Goal: Task Accomplishment & Management: Manage account settings

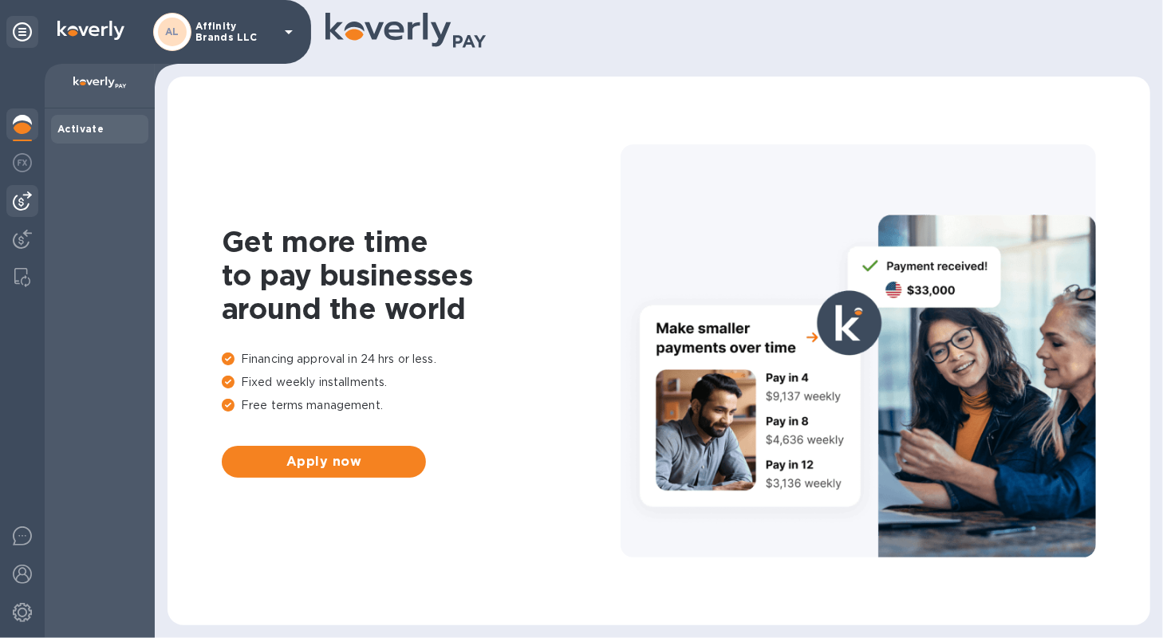
click at [26, 207] on img at bounding box center [22, 200] width 19 height 19
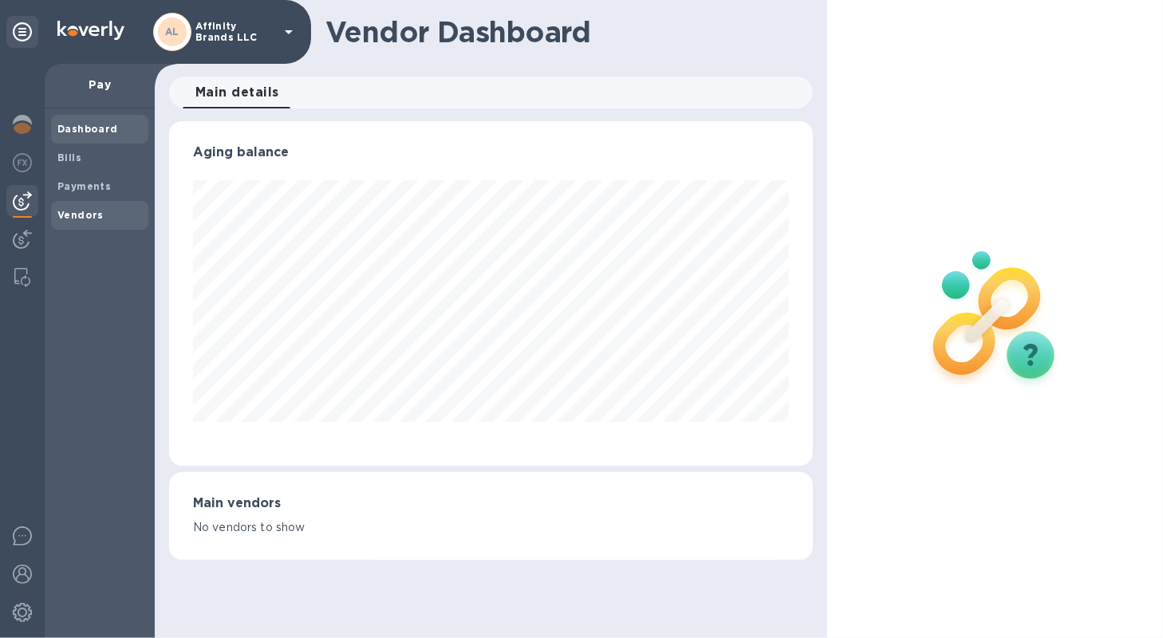
scroll to position [797415, 797123]
click at [69, 217] on b "Vendors" at bounding box center [80, 215] width 46 height 12
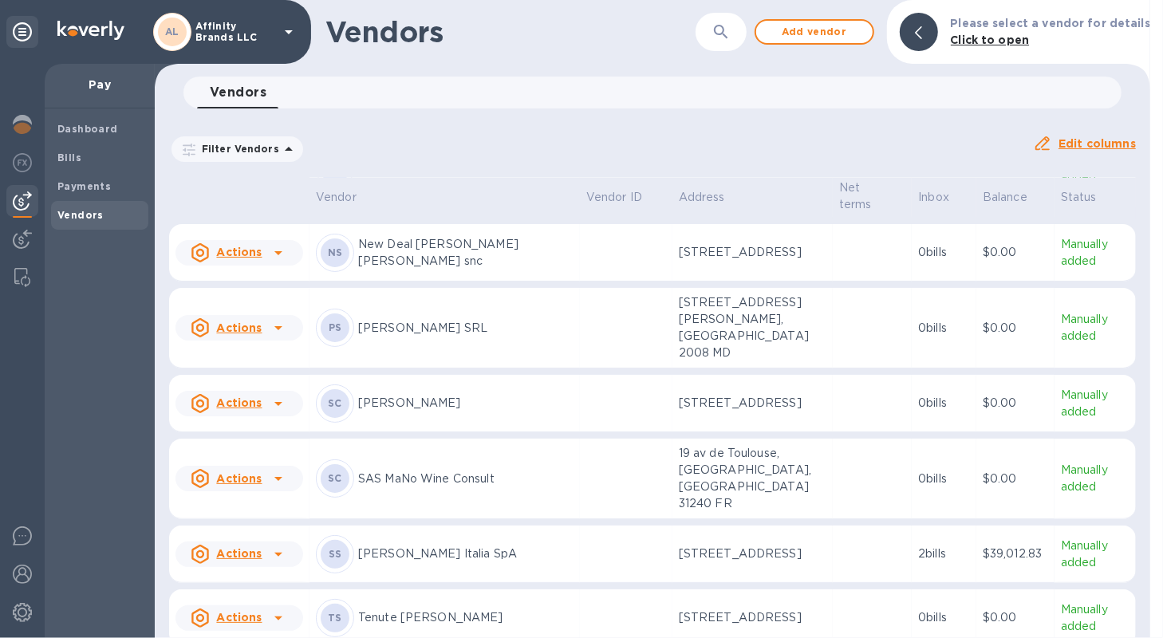
scroll to position [2218, 0]
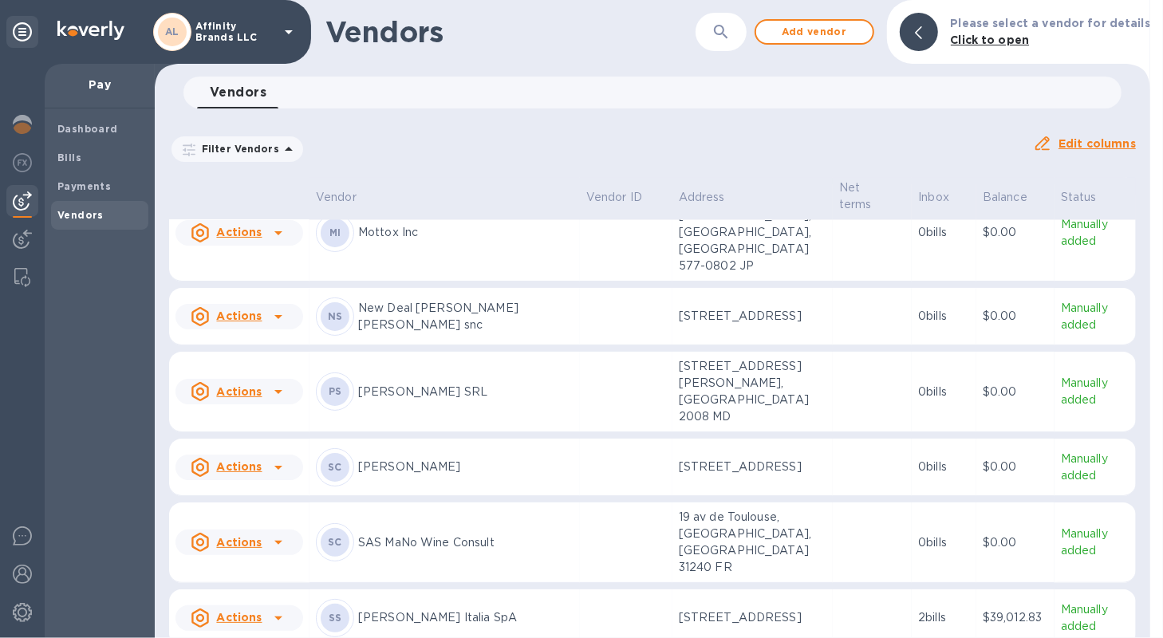
click at [416, 384] on p "[PERSON_NAME] SRL" at bounding box center [465, 392] width 215 height 17
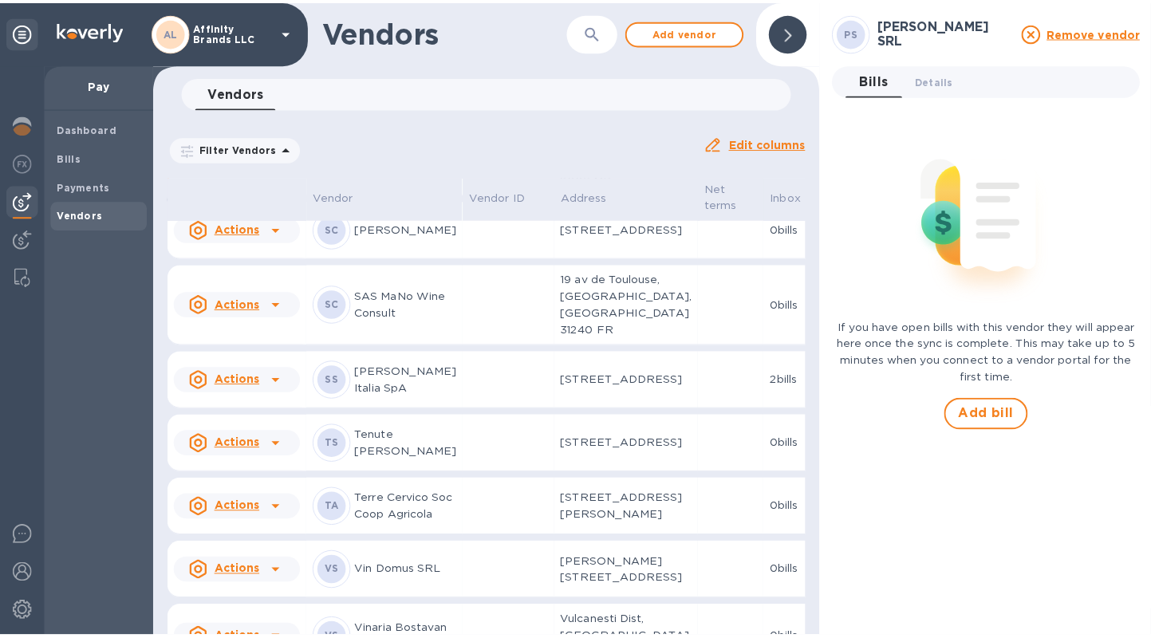
scroll to position [2554, 0]
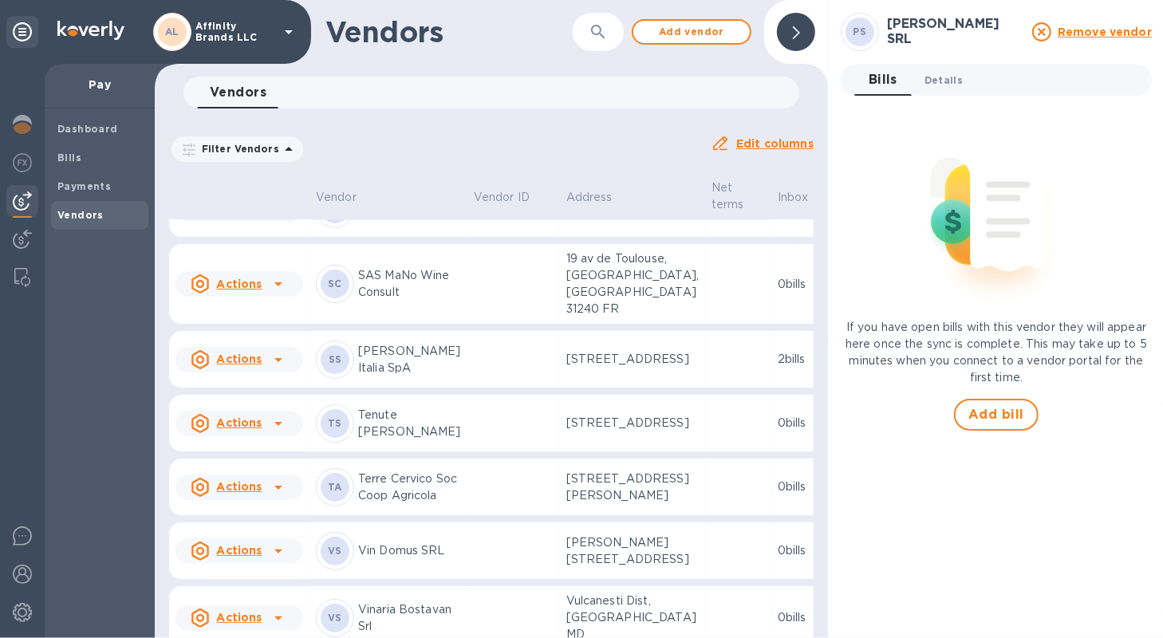
click at [933, 82] on span "Details 0" at bounding box center [944, 80] width 38 height 17
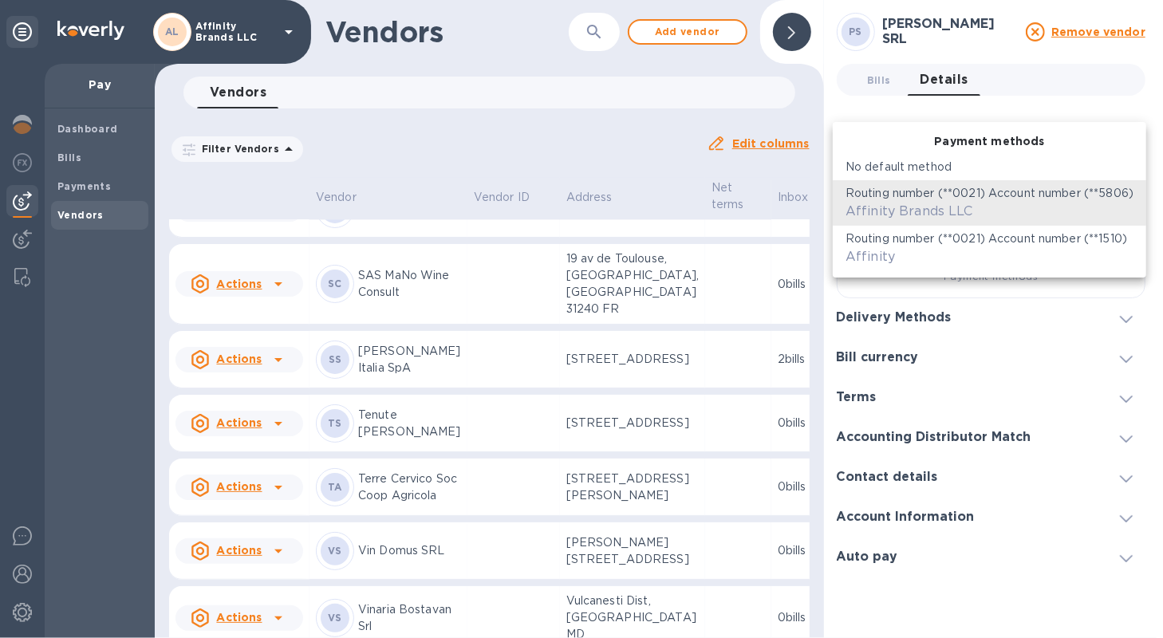
click at [1114, 207] on body "AL Affinity Brands LLC Pay Dashboard Bills Payments Vendors Vendors ​ Add vendo…" at bounding box center [581, 319] width 1163 height 638
click at [1102, 103] on div at bounding box center [581, 319] width 1163 height 638
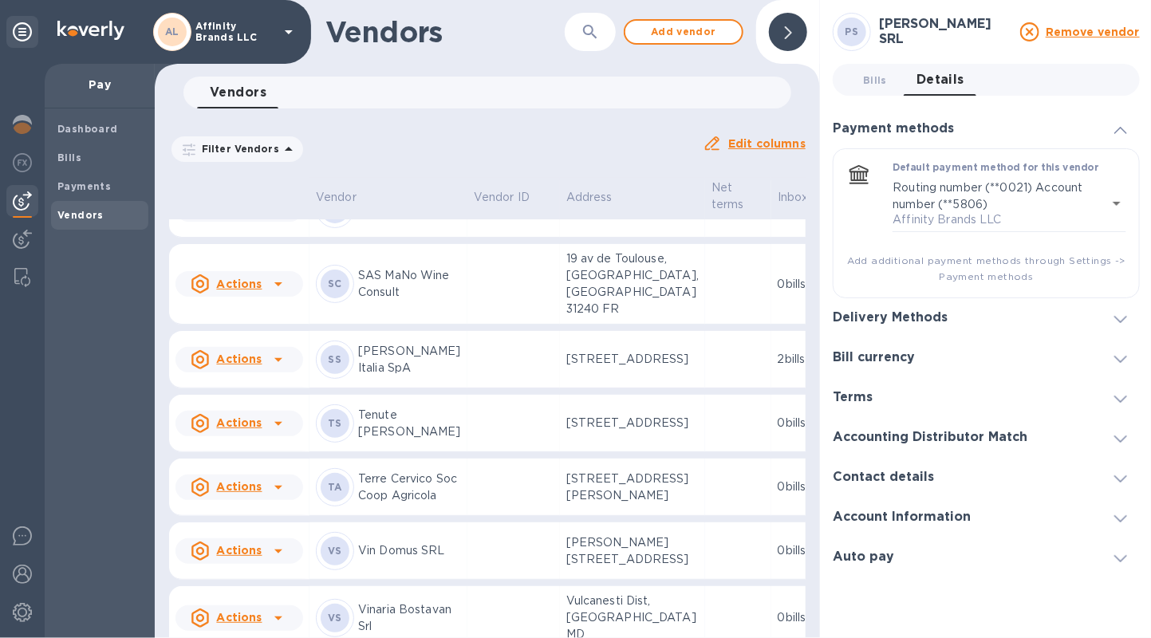
click at [1121, 318] on icon at bounding box center [1120, 319] width 13 height 7
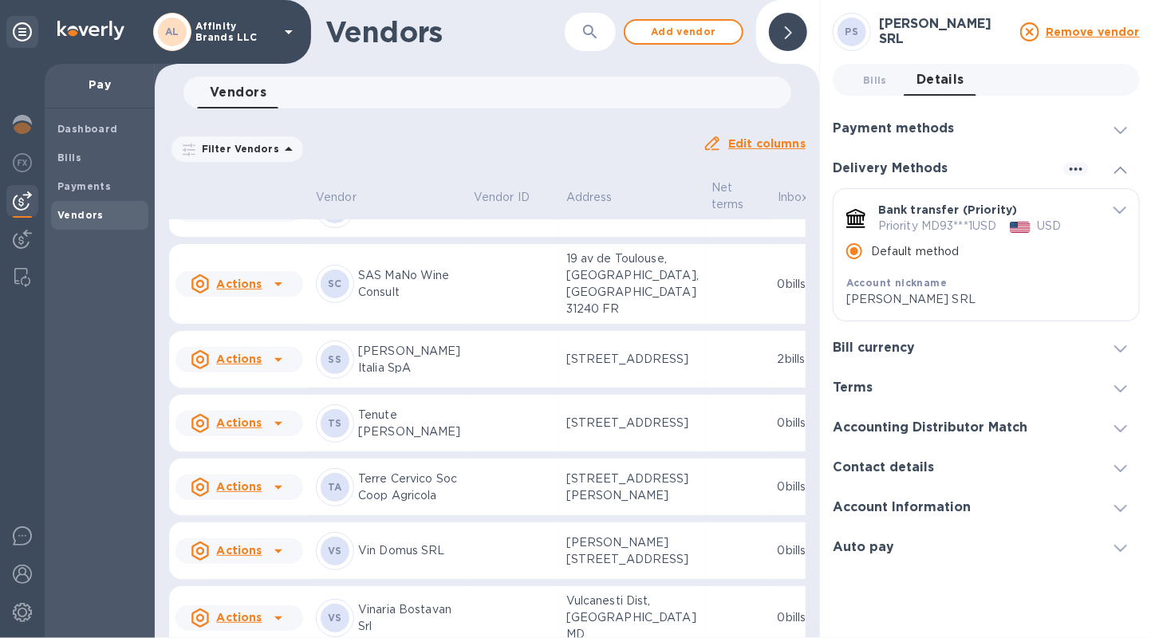
click at [1109, 211] on div "default-method" at bounding box center [1114, 209] width 23 height 15
click at [1118, 210] on icon "default-method" at bounding box center [1120, 210] width 13 height 7
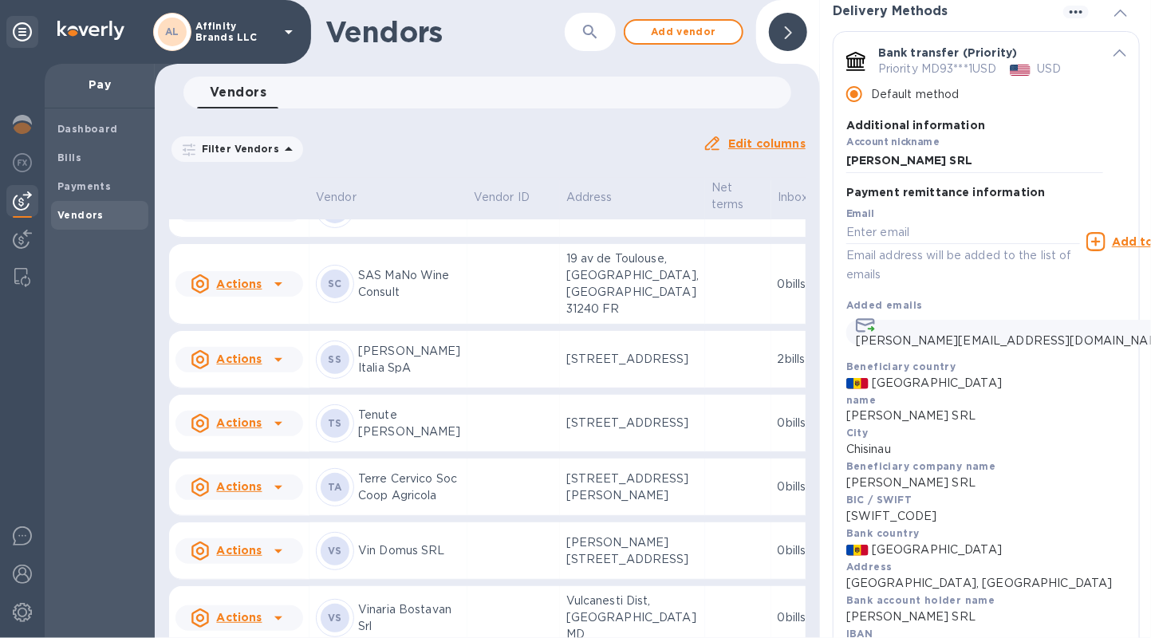
scroll to position [77, 0]
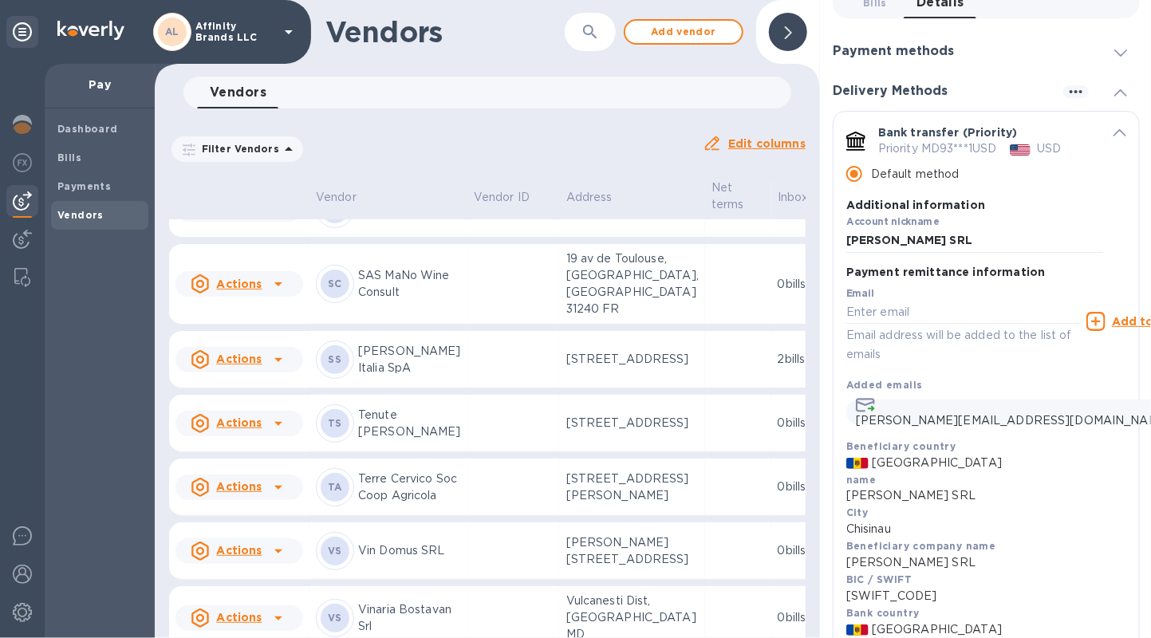
click at [1114, 124] on span "default-method" at bounding box center [1120, 131] width 13 height 15
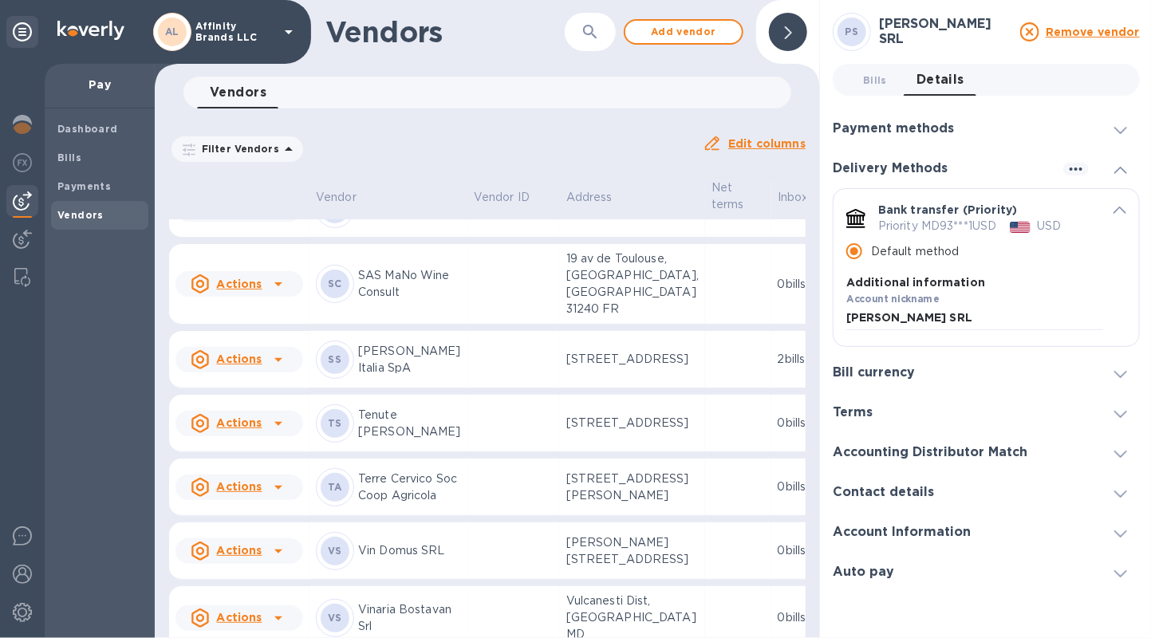
scroll to position [0, 0]
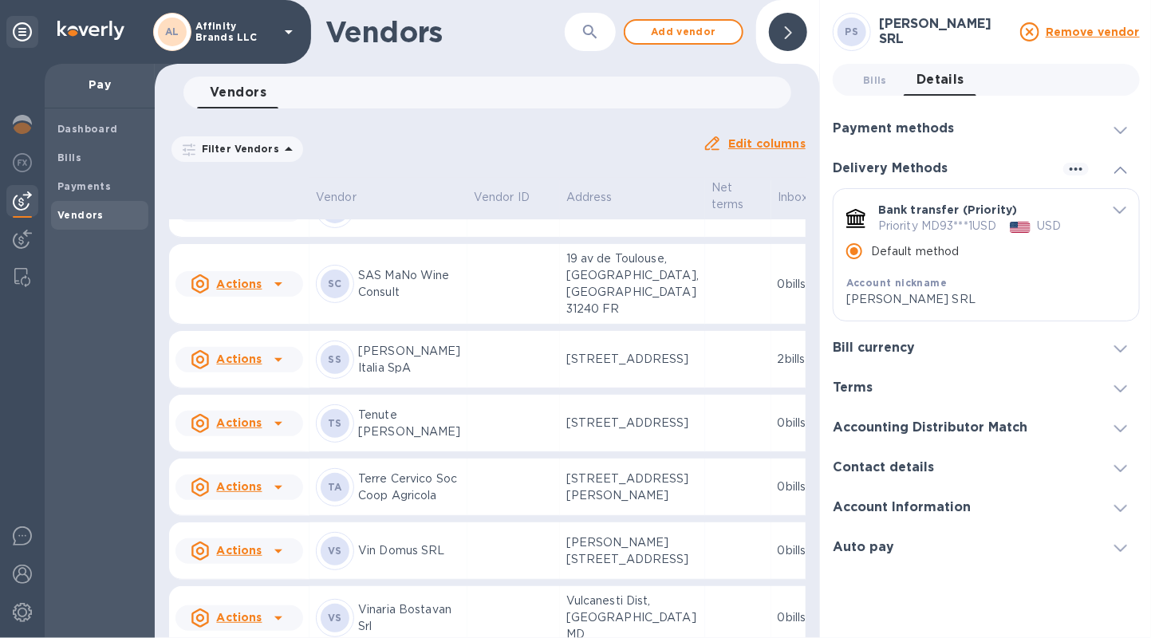
click at [1114, 202] on div "default-method" at bounding box center [1114, 209] width 23 height 15
click at [1122, 202] on span "default-method" at bounding box center [1120, 209] width 13 height 15
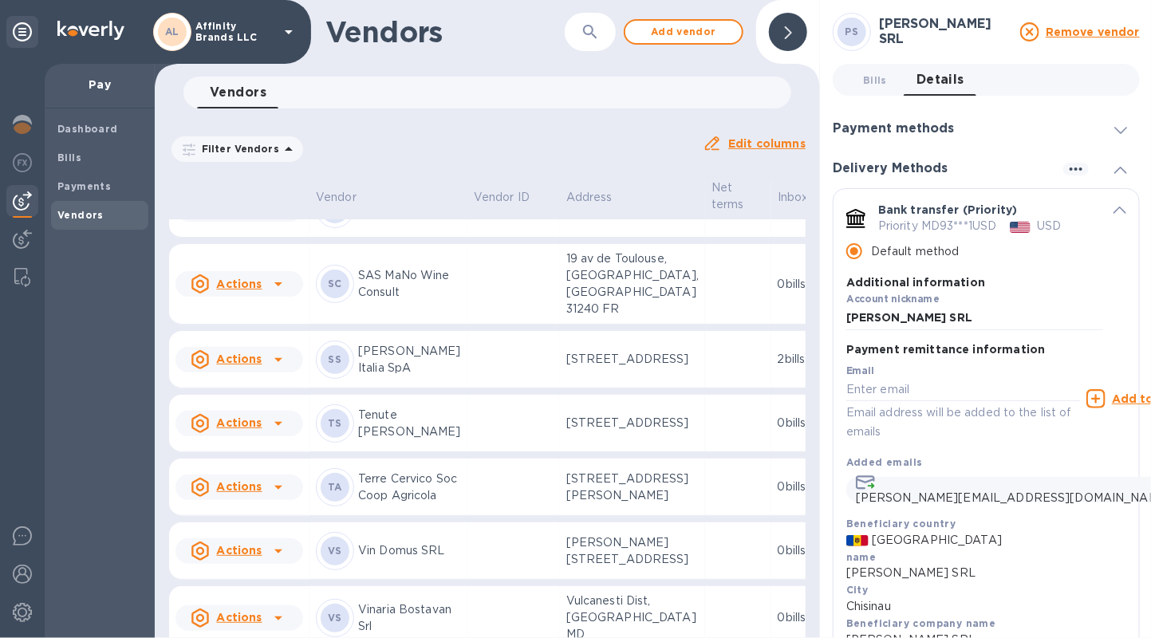
click at [1122, 192] on div "Bank transfer (Priority) Priority MD93***1USD USD Default method Additional inf…" at bounding box center [987, 267] width 306 height 157
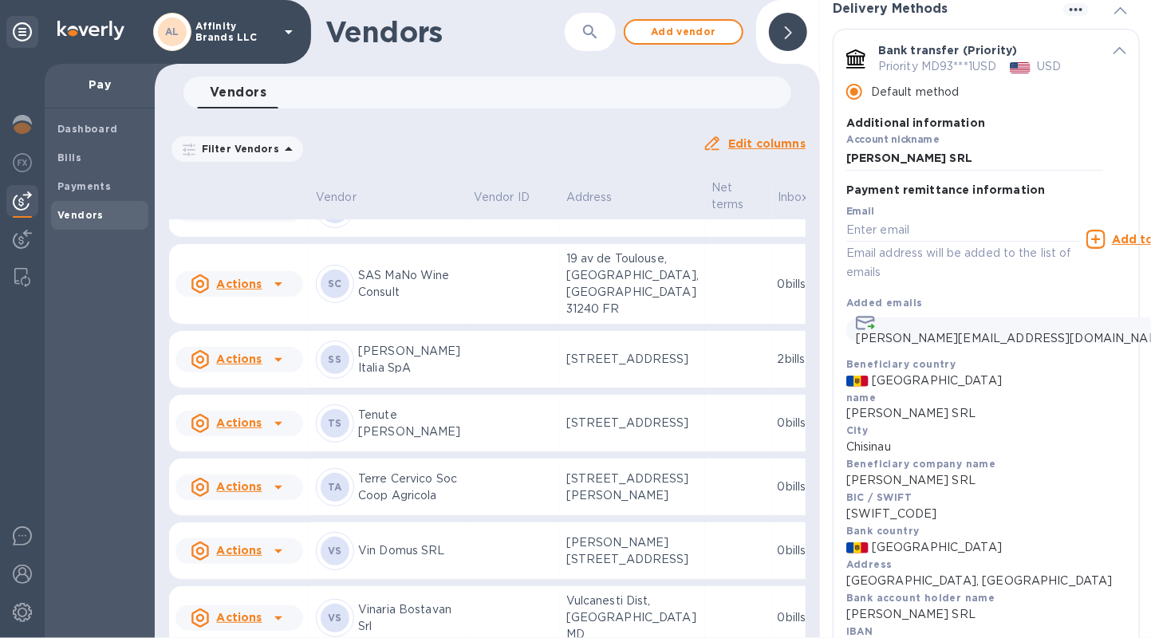
scroll to position [80, 0]
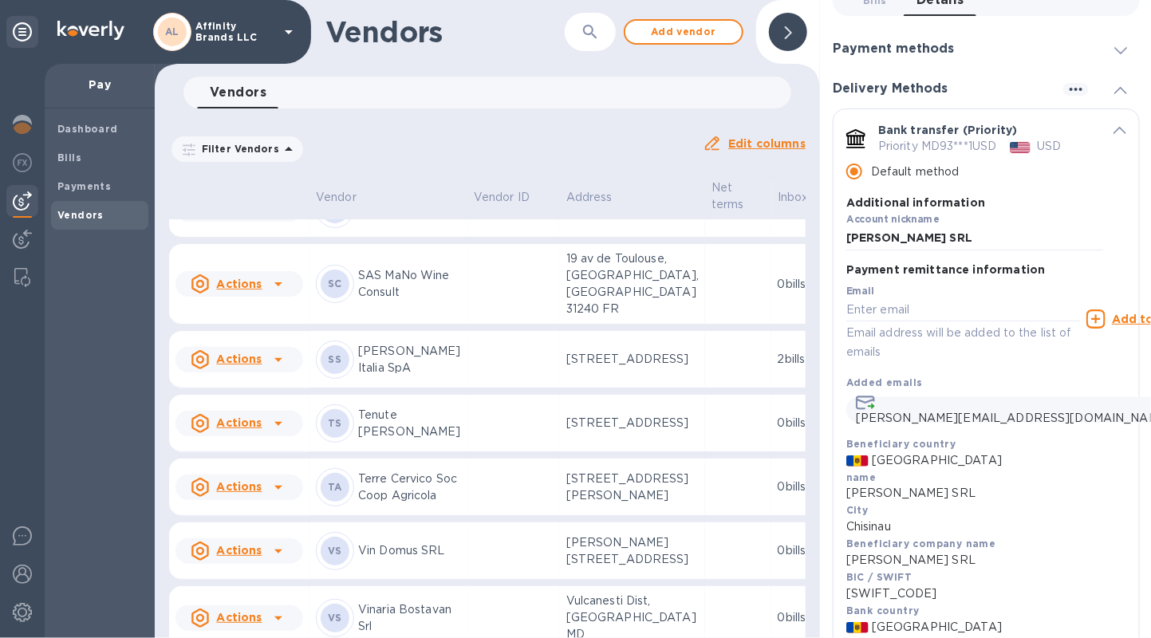
click at [1115, 127] on icon "default-method" at bounding box center [1120, 130] width 13 height 7
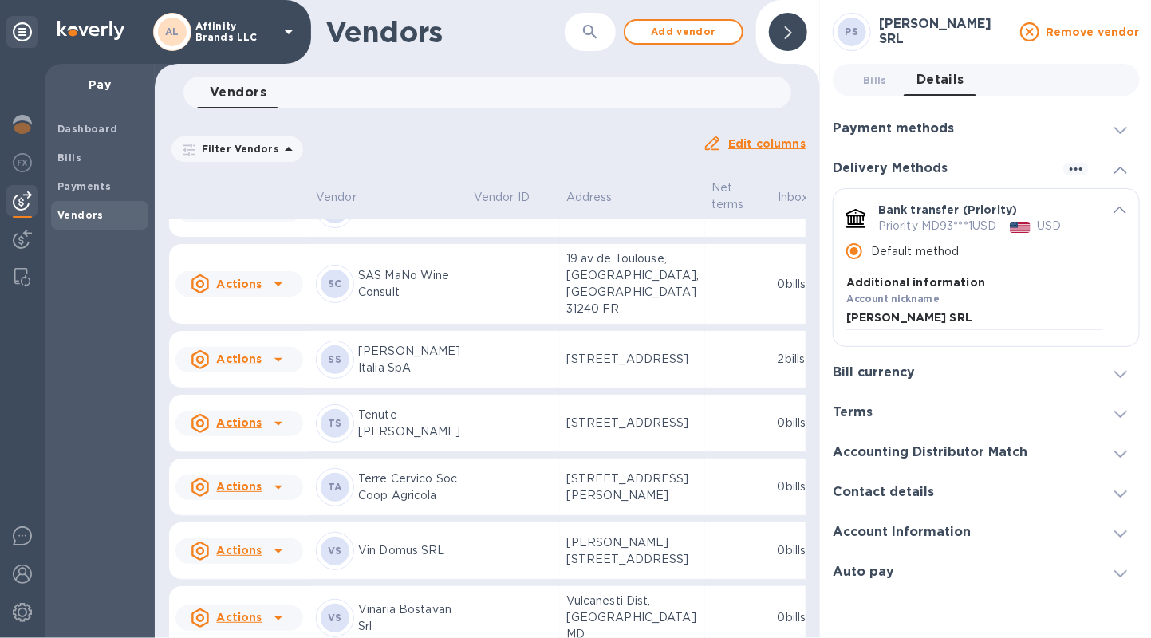
scroll to position [0, 0]
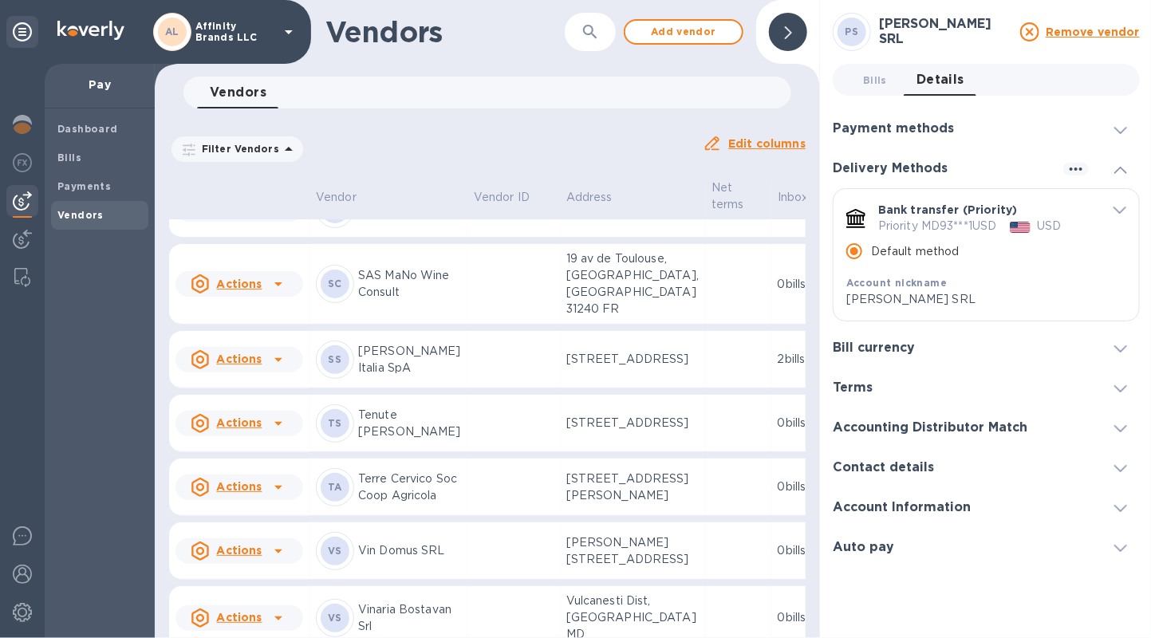
click at [1123, 346] on icon at bounding box center [1120, 349] width 13 height 7
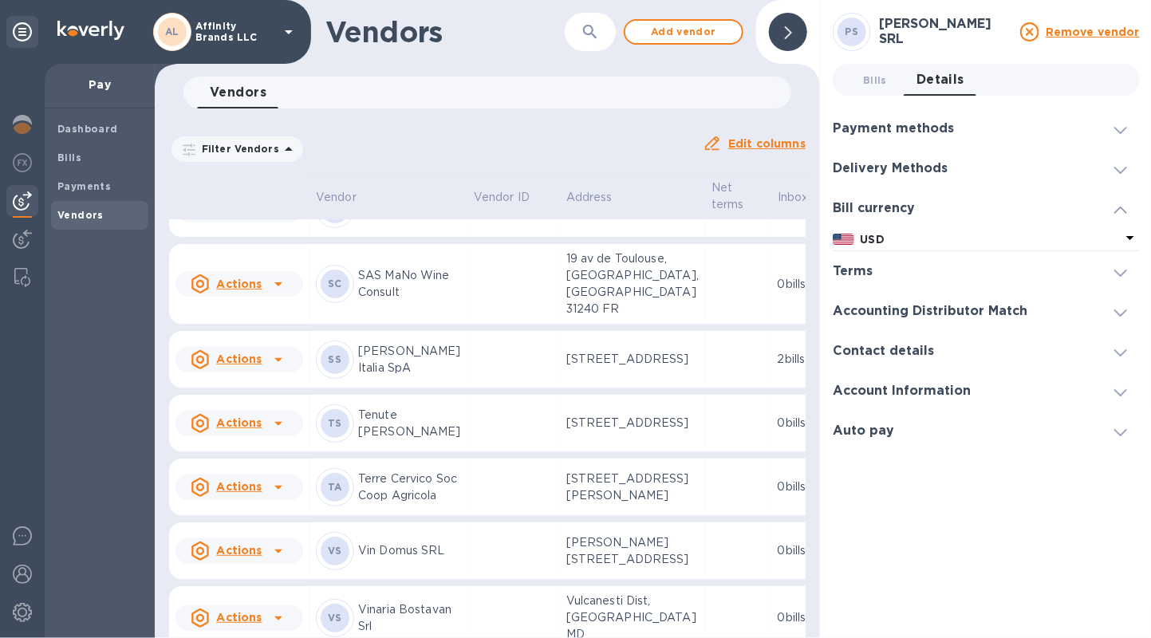
click at [1134, 236] on icon at bounding box center [1130, 238] width 8 height 4
click at [1115, 202] on span at bounding box center [1120, 208] width 13 height 15
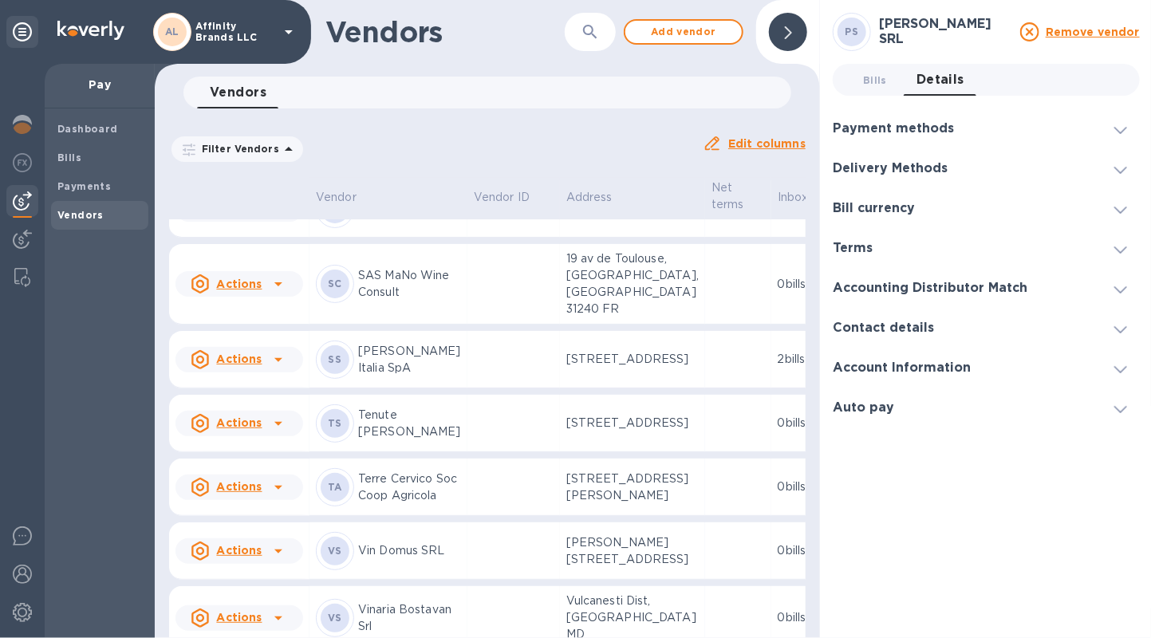
click at [1123, 167] on icon at bounding box center [1120, 170] width 13 height 7
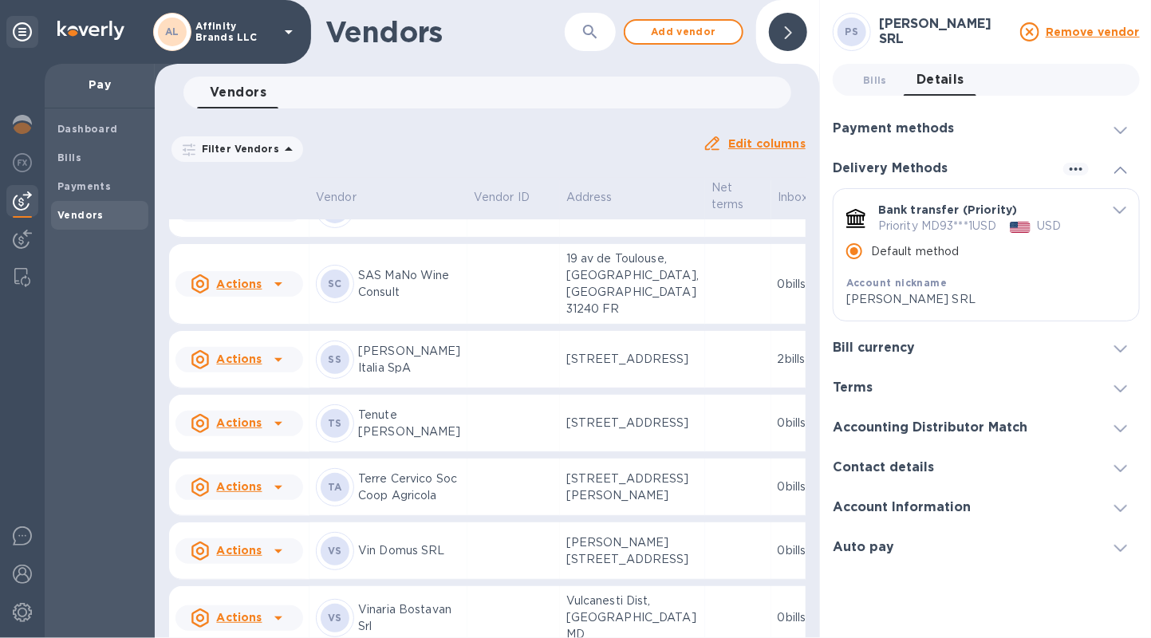
click at [1118, 207] on icon "default-method" at bounding box center [1120, 210] width 13 height 7
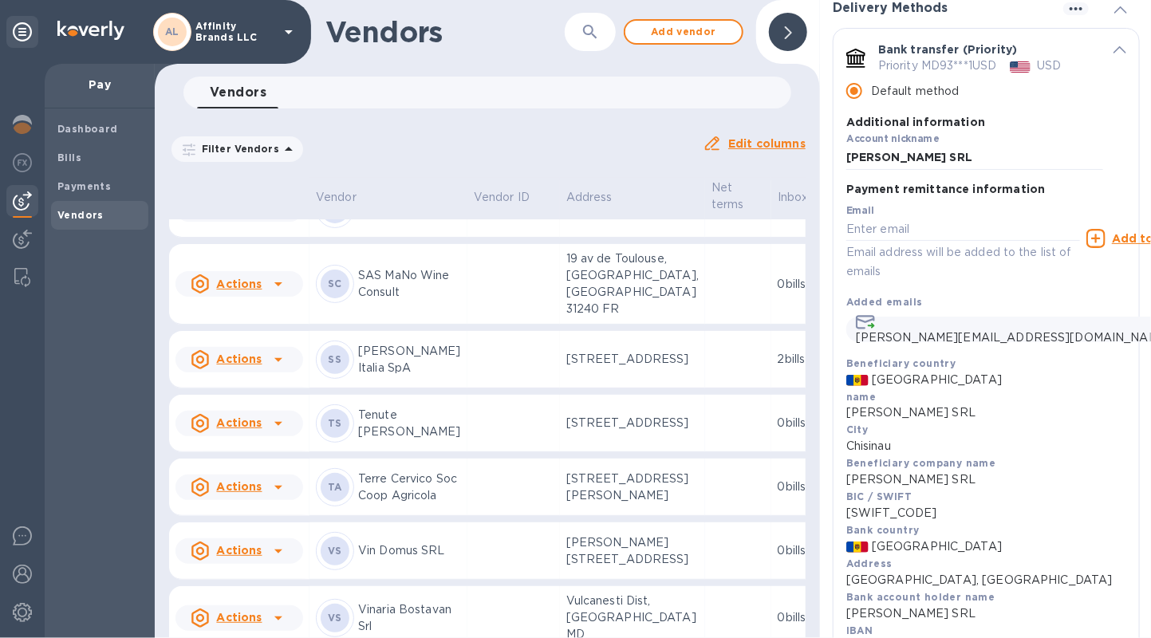
scroll to position [157, 0]
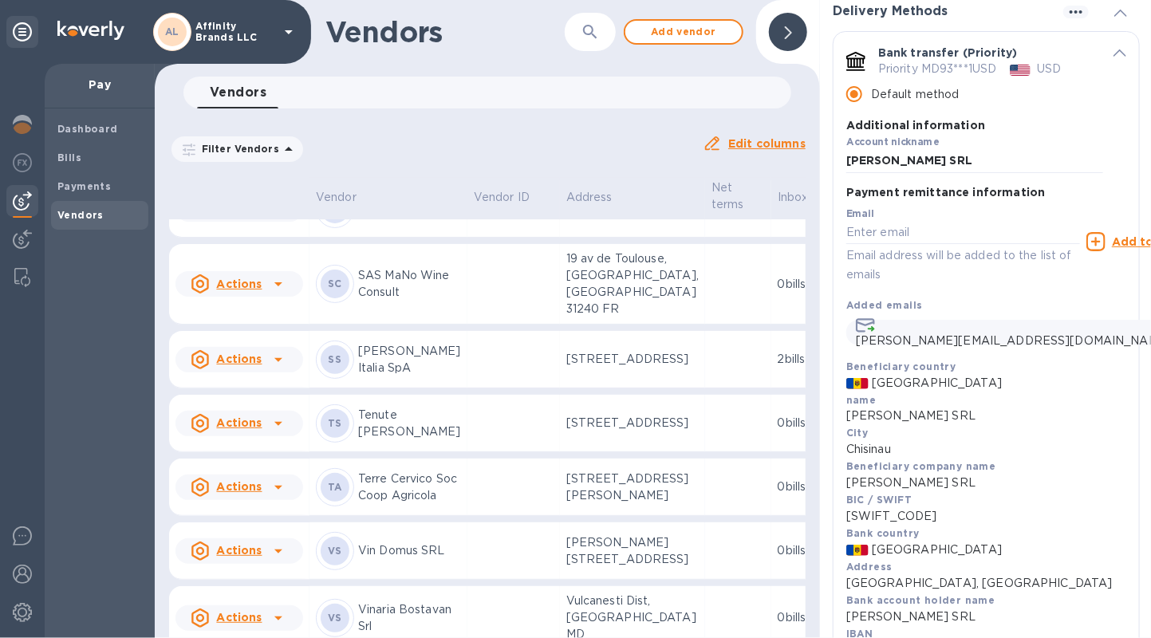
click at [1112, 235] on u "Add to the list" at bounding box center [1155, 241] width 87 height 13
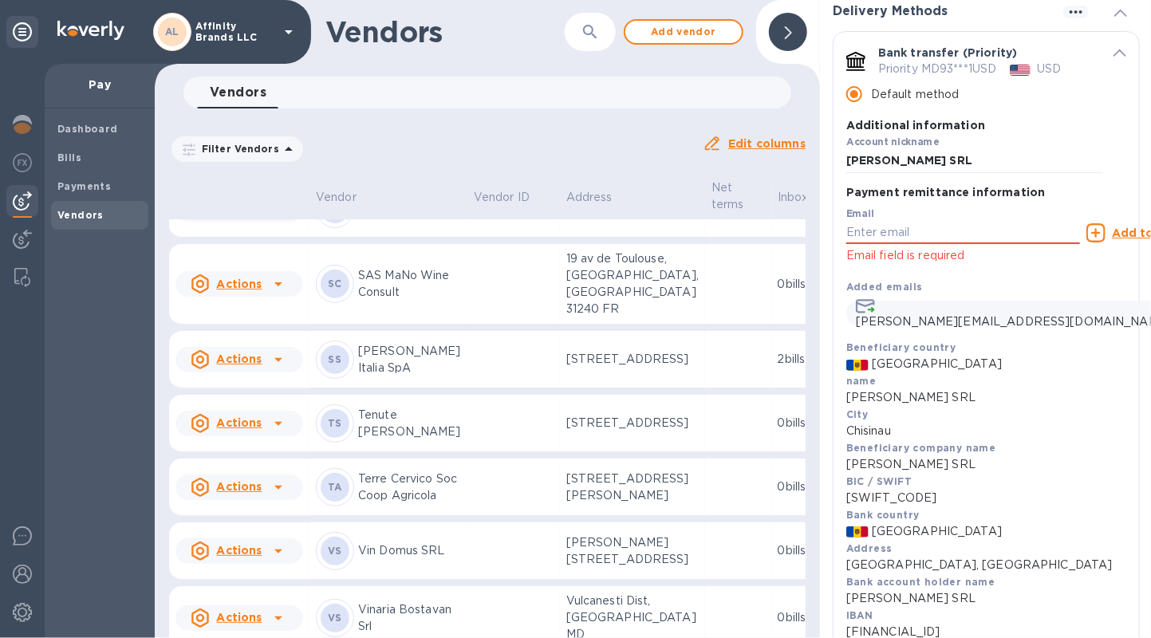
click at [1112, 227] on u "Add to the list" at bounding box center [1155, 233] width 87 height 13
click at [1114, 49] on icon "default-method" at bounding box center [1120, 52] width 13 height 7
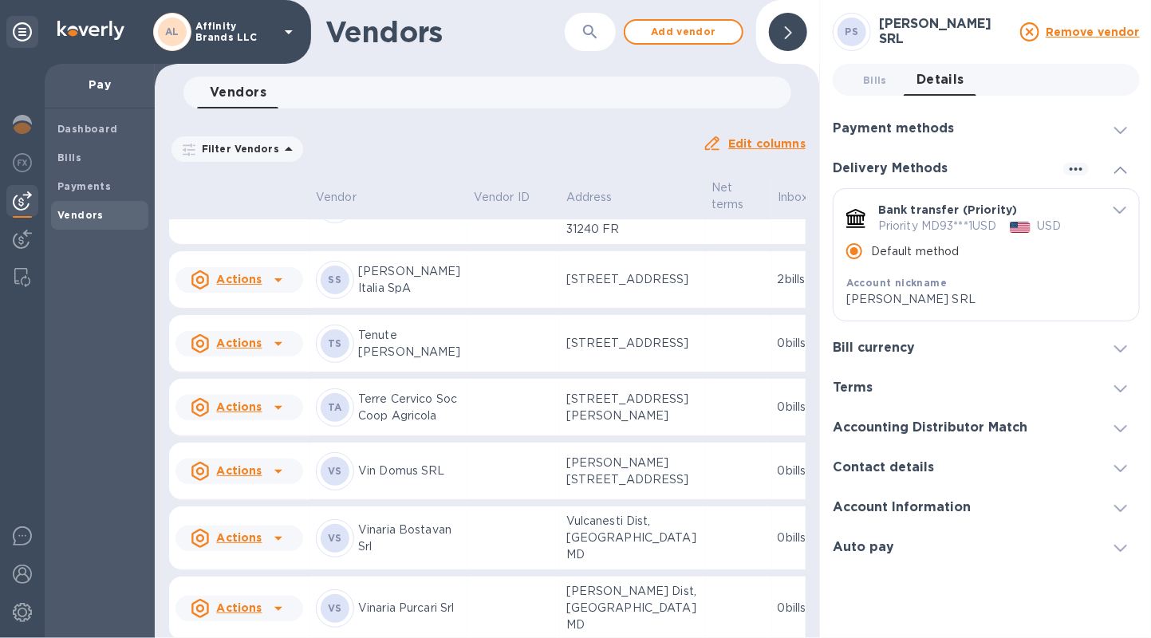
scroll to position [2554, 0]
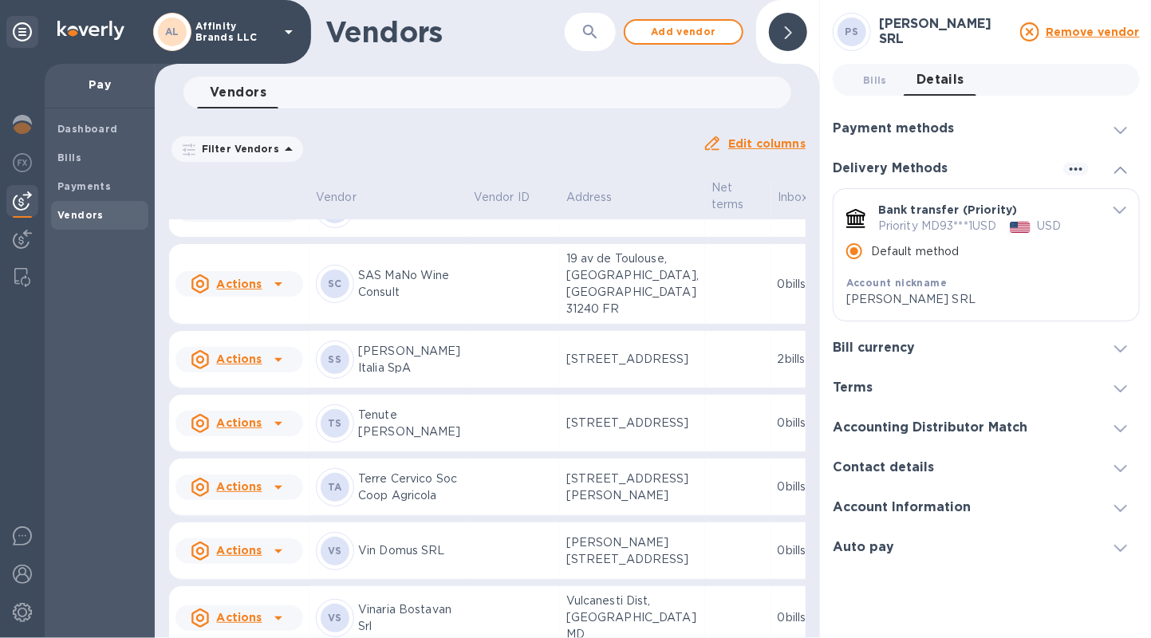
click at [609, 167] on p "[STREET_ADDRESS][PERSON_NAME], [GEOGRAPHIC_DATA] 2008 MD" at bounding box center [632, 133] width 132 height 67
click at [1124, 207] on icon "default-method" at bounding box center [1120, 210] width 13 height 7
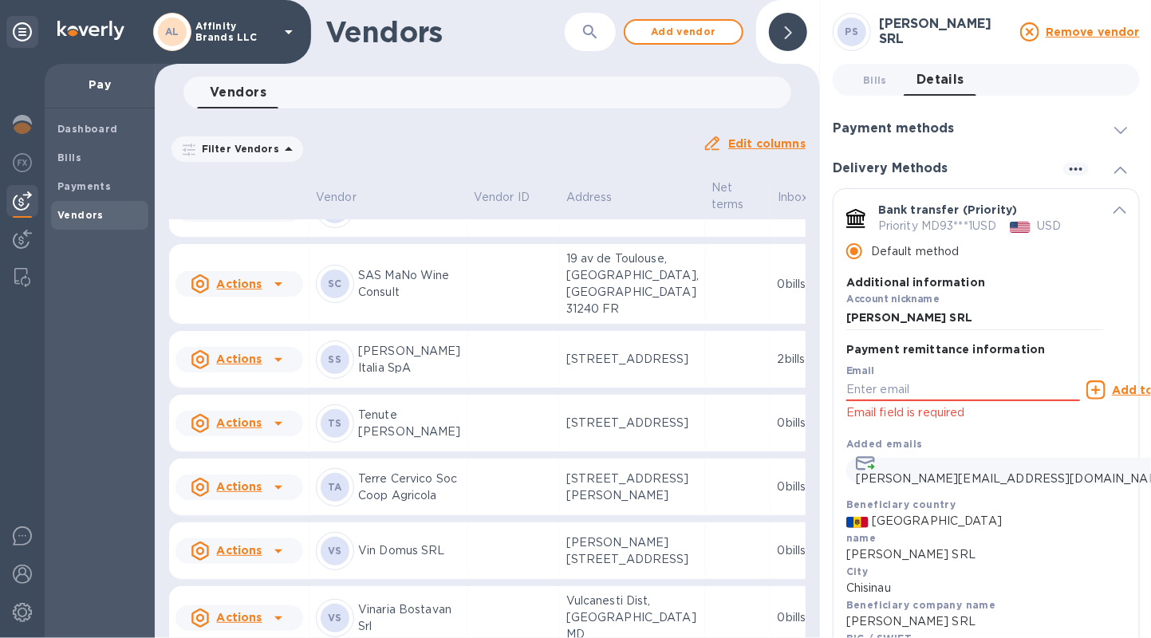
click at [1121, 207] on div "Bank transfer (Priority) Priority MD93***1USD USD Default method Additional inf…" at bounding box center [987, 267] width 306 height 157
click at [1115, 209] on icon "default-method" at bounding box center [1120, 210] width 13 height 7
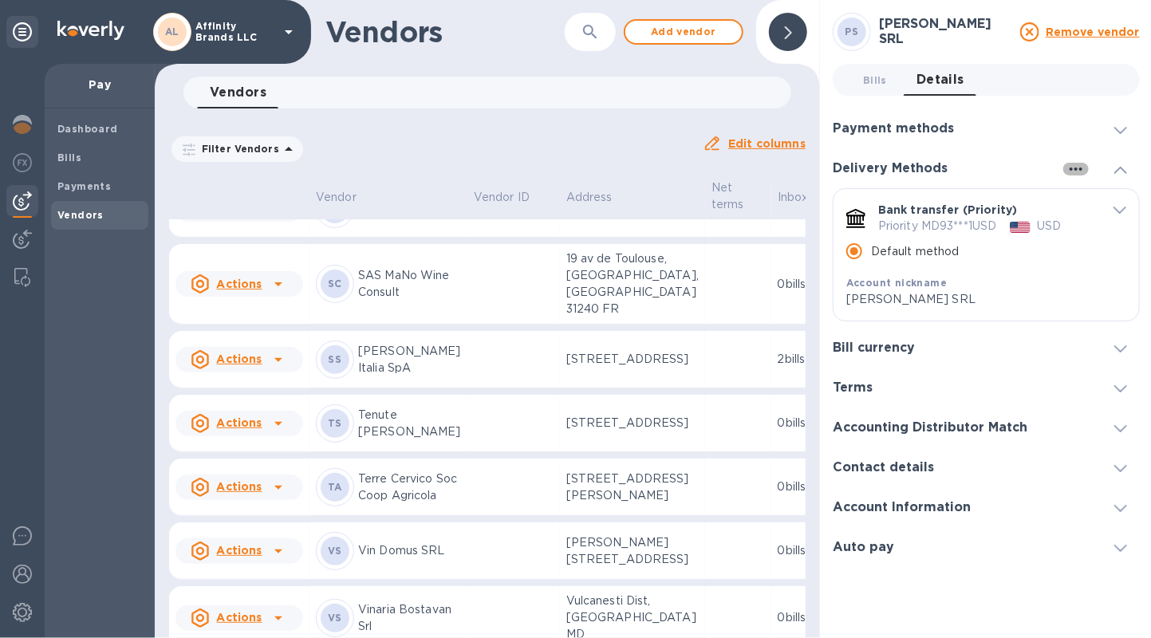
click at [1068, 168] on icon "button" at bounding box center [1076, 169] width 19 height 19
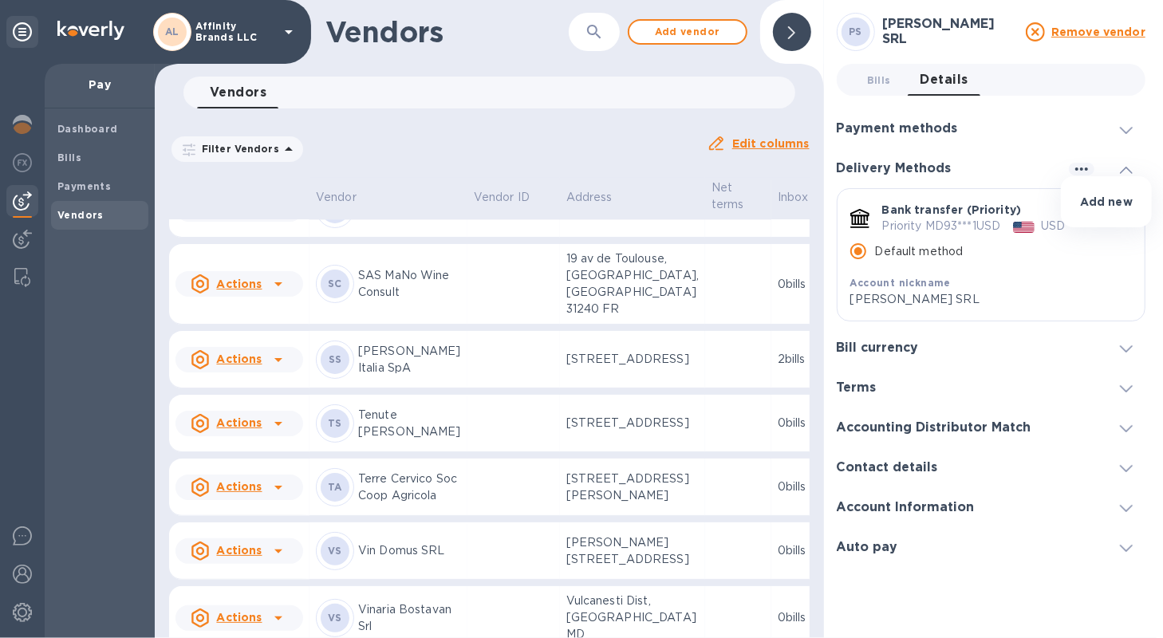
click at [1082, 201] on p "Add new" at bounding box center [1106, 202] width 53 height 16
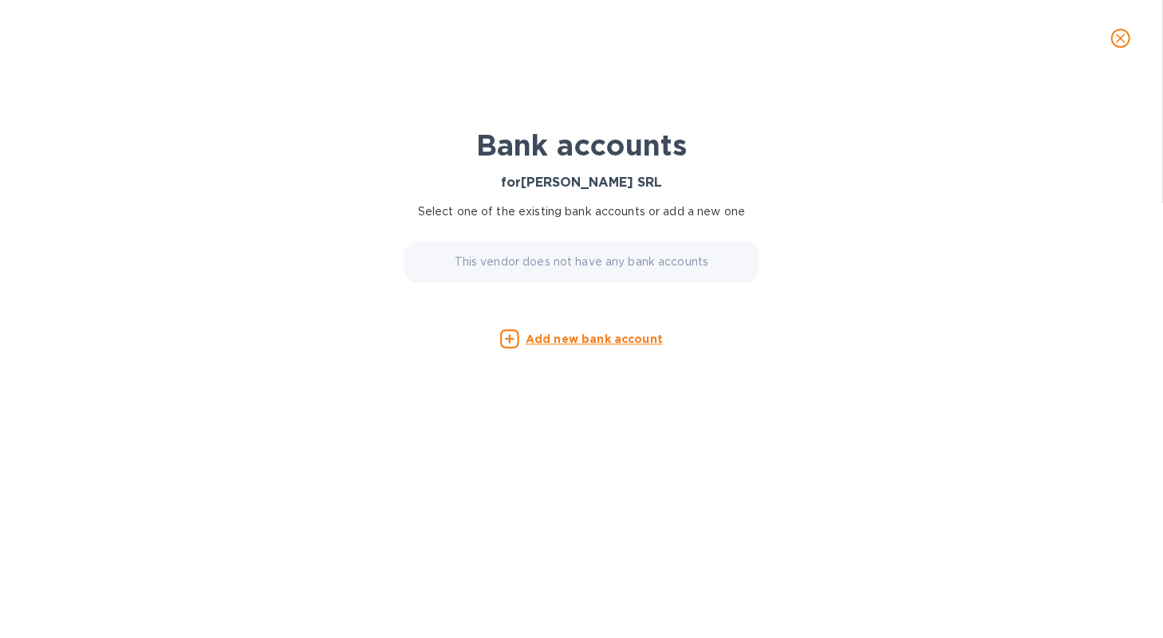
click at [594, 333] on u "Add new bank account" at bounding box center [594, 339] width 137 height 13
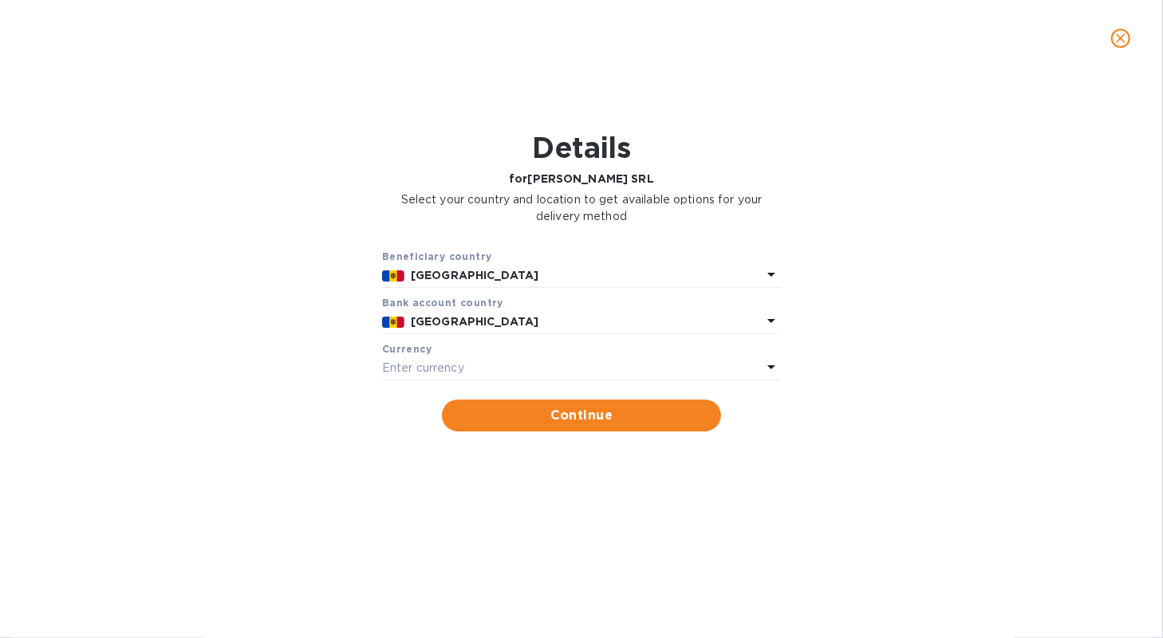
click at [767, 365] on icon at bounding box center [771, 366] width 19 height 19
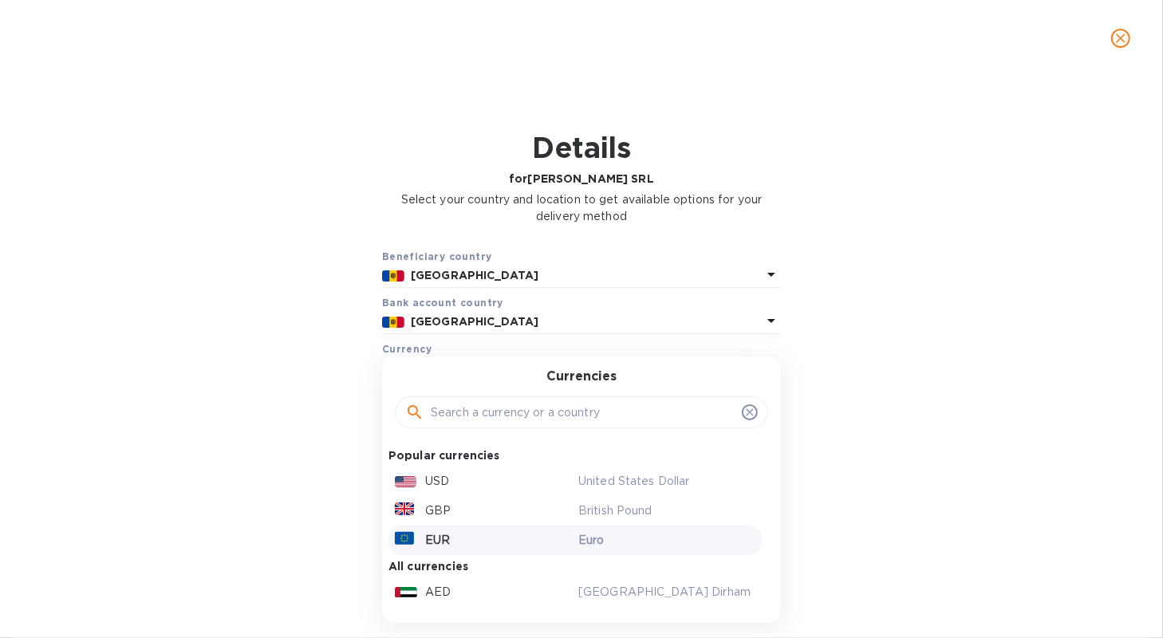
click at [514, 544] on div "EUR" at bounding box center [483, 540] width 183 height 23
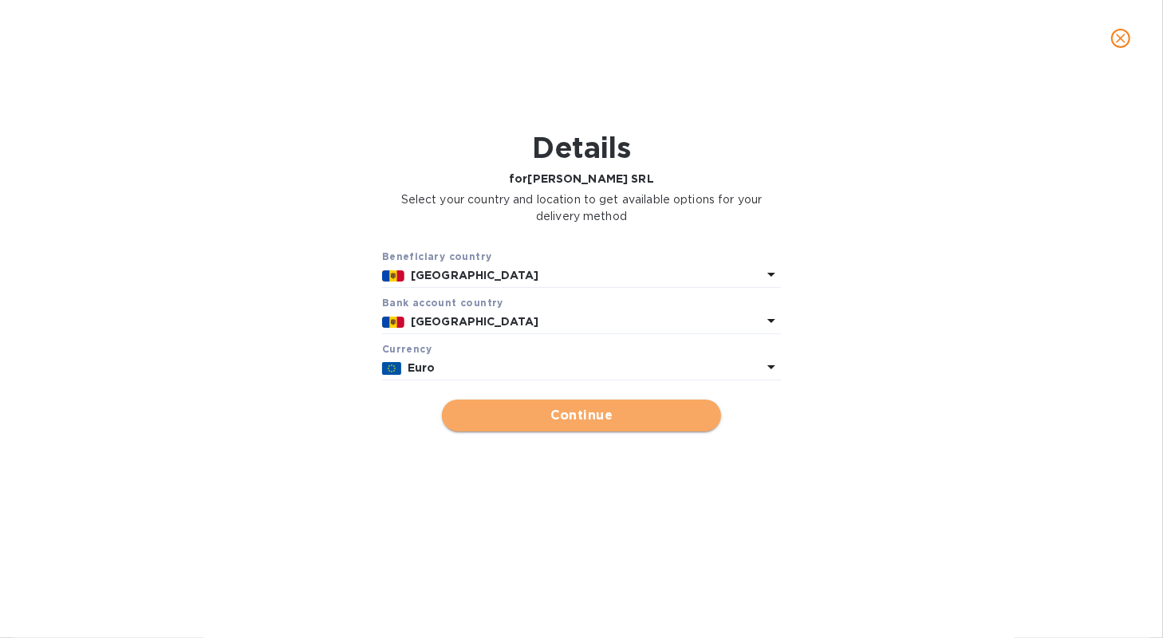
click at [537, 412] on span "Continue" at bounding box center [582, 415] width 254 height 19
type input "[PERSON_NAME] SRL"
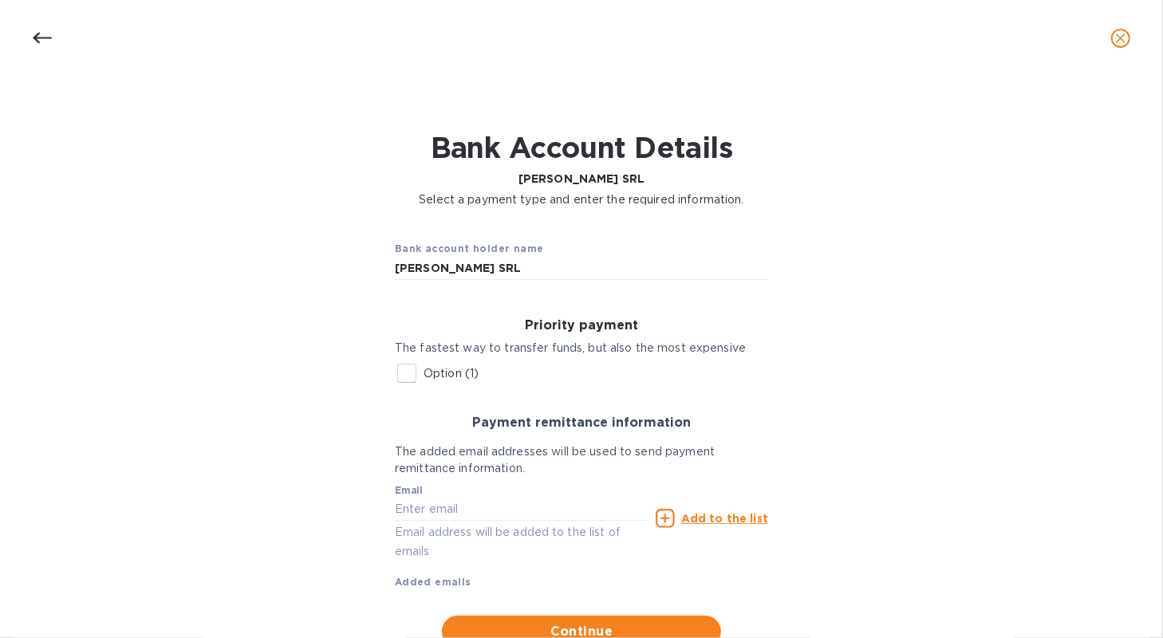
scroll to position [60, 0]
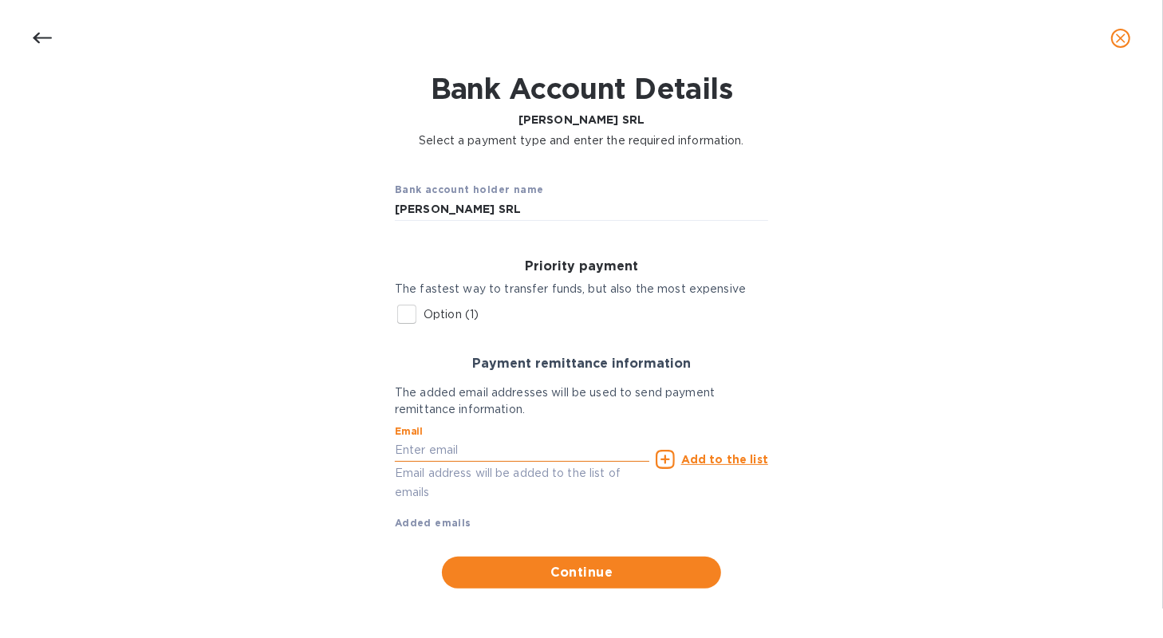
click at [453, 456] on input "text" at bounding box center [522, 451] width 254 height 24
type input "[PERSON_NAME][EMAIL_ADDRESS][DOMAIN_NAME]"
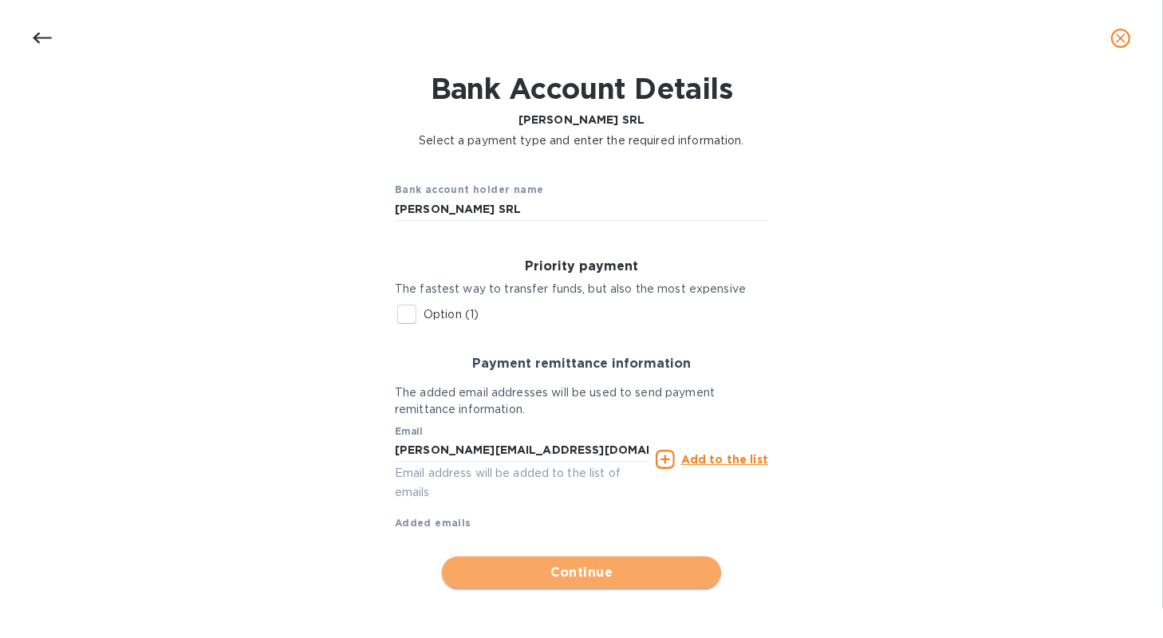
click at [495, 586] on button "Continue" at bounding box center [581, 573] width 279 height 32
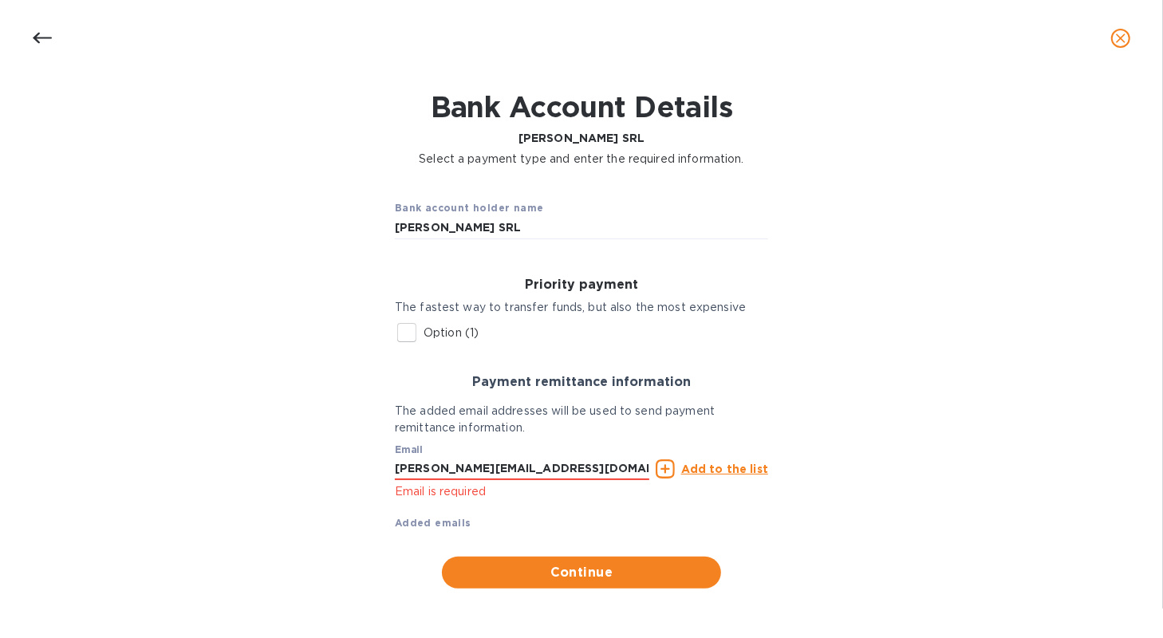
click at [719, 474] on u "Add to the list" at bounding box center [724, 469] width 87 height 13
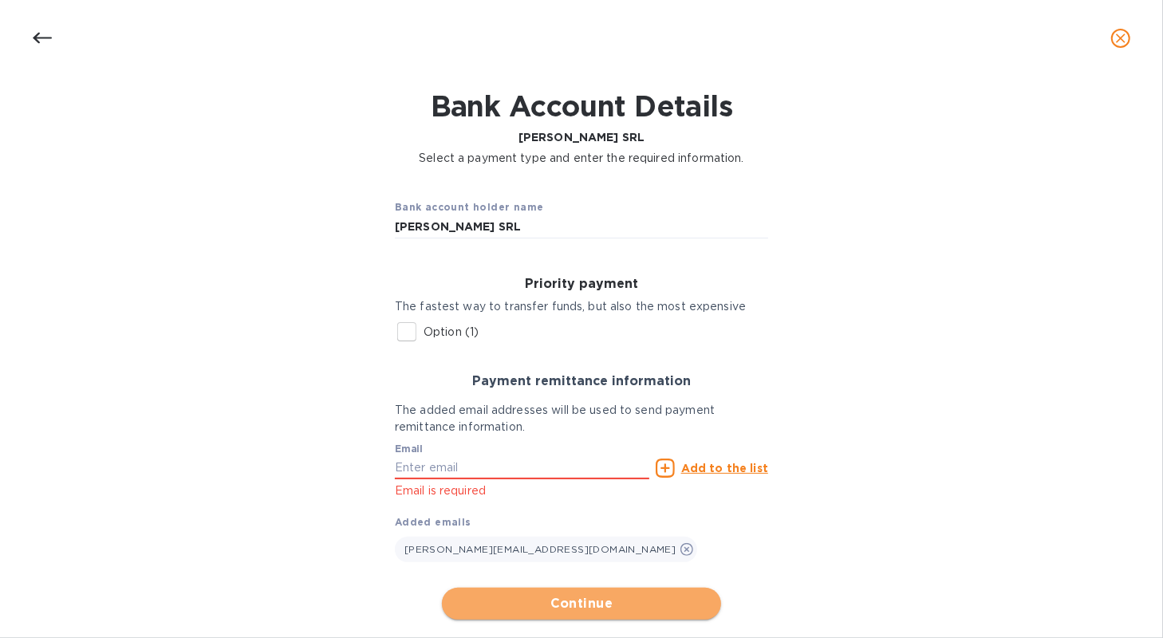
click at [649, 605] on span "Continue" at bounding box center [582, 603] width 254 height 19
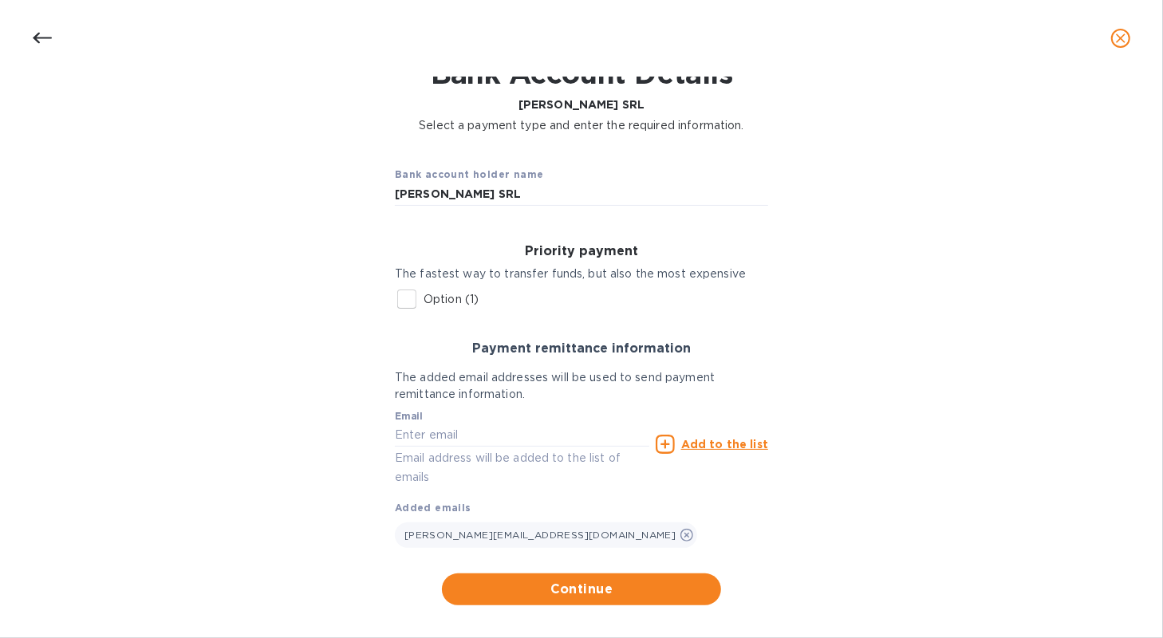
scroll to position [92, 0]
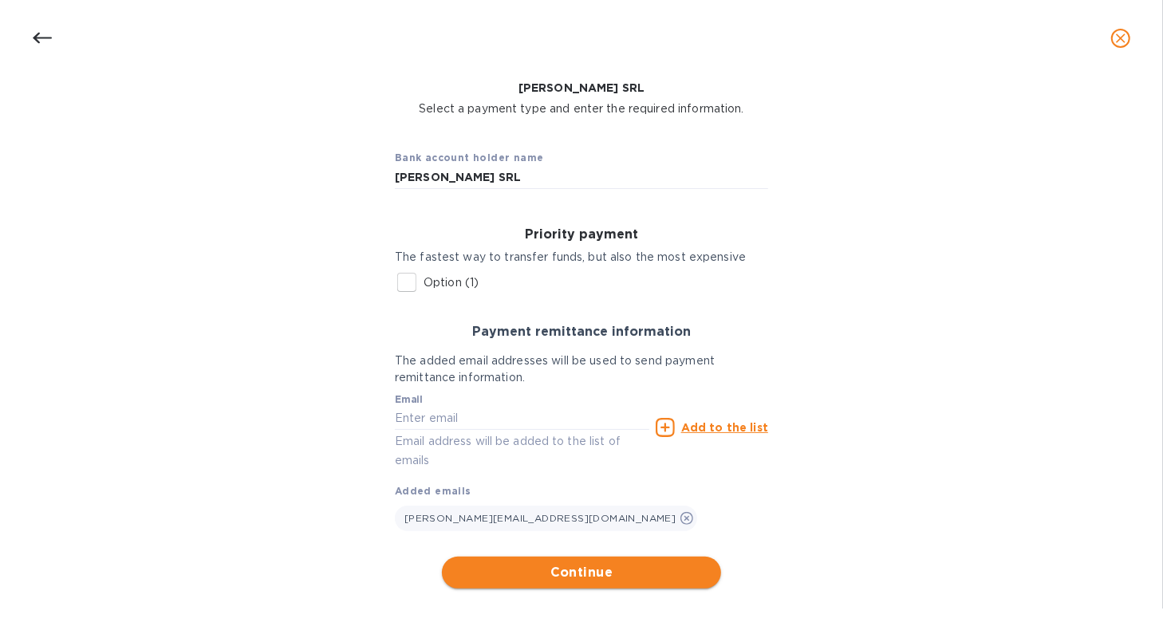
click at [554, 572] on span "Continue" at bounding box center [582, 572] width 254 height 19
click at [613, 574] on span "Continue" at bounding box center [582, 572] width 254 height 19
click at [402, 288] on input "Option (1)" at bounding box center [407, 283] width 34 height 34
checkbox input "true"
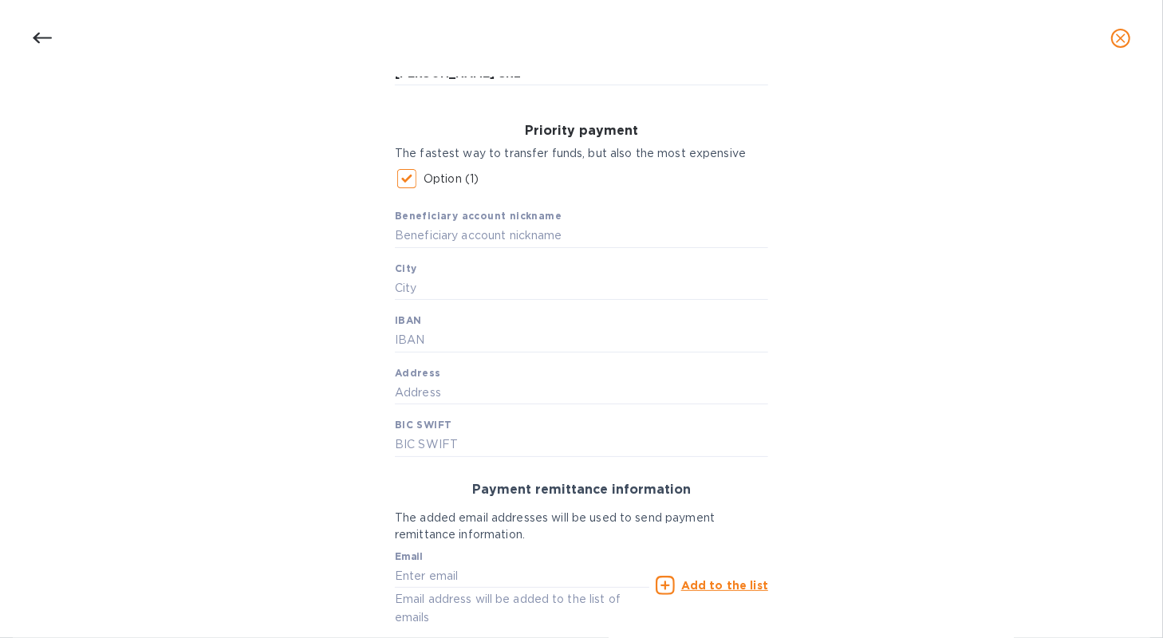
scroll to position [193, 0]
click at [449, 240] on input "text" at bounding box center [581, 238] width 373 height 24
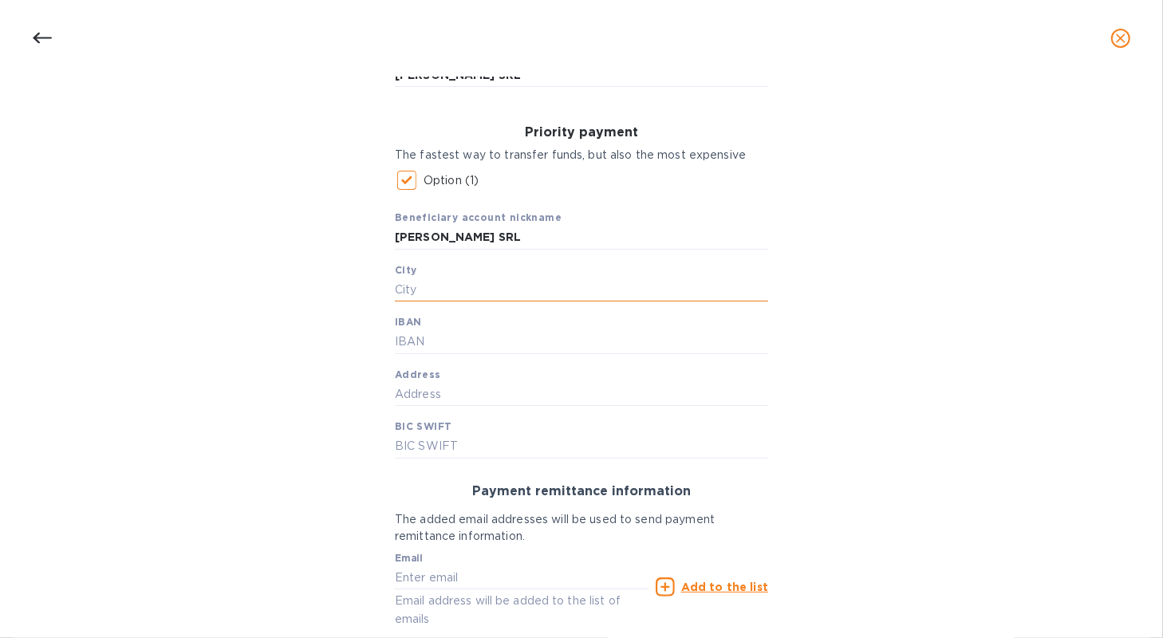
click at [557, 290] on input "text" at bounding box center [581, 290] width 373 height 24
click at [495, 235] on input "[PERSON_NAME] SRL" at bounding box center [581, 238] width 373 height 24
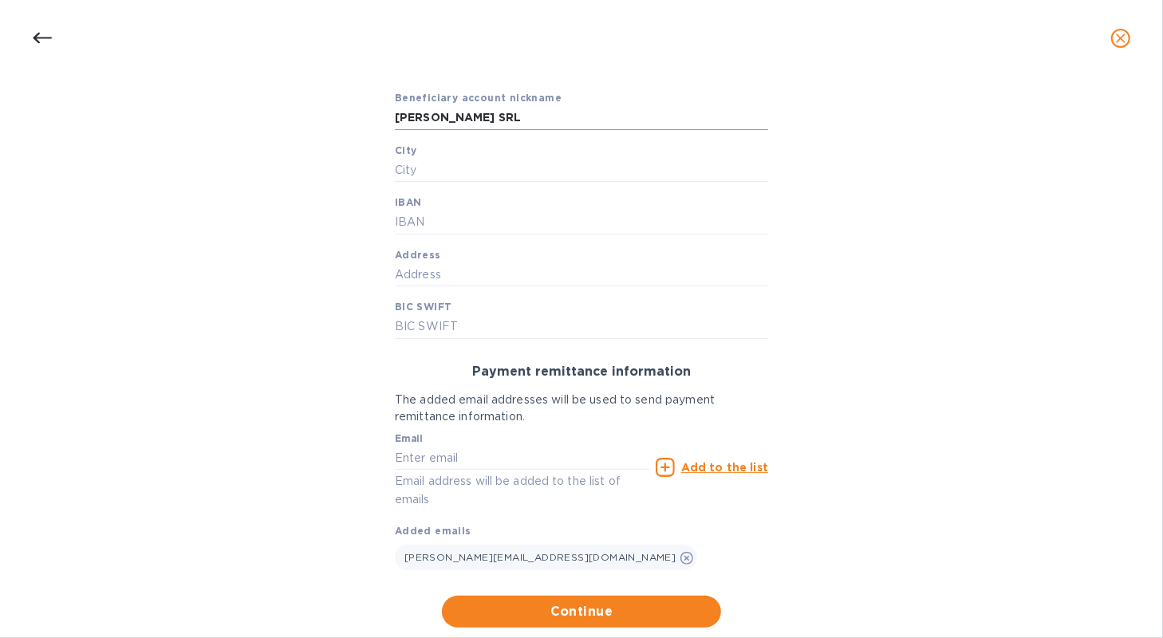
scroll to position [239, 0]
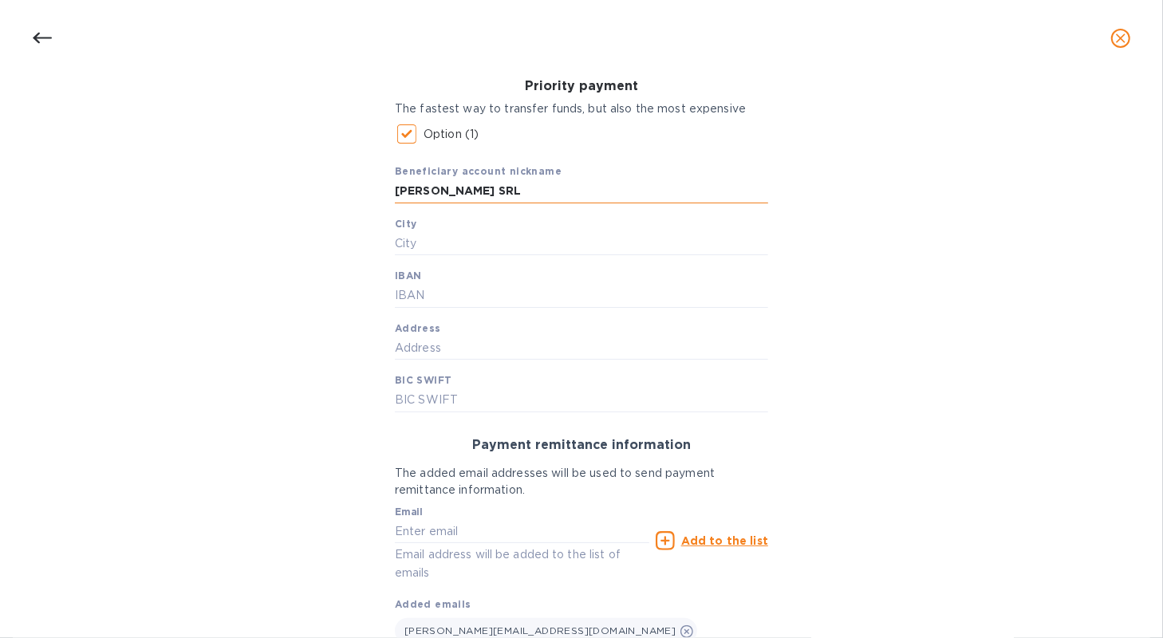
click at [497, 194] on input "[PERSON_NAME] SRL" at bounding box center [581, 191] width 373 height 24
type input "[PERSON_NAME] SRL - Euro"
click at [457, 246] on input "text" at bounding box center [581, 244] width 373 height 24
type input "Chisinau"
click at [400, 299] on input "text" at bounding box center [581, 296] width 373 height 24
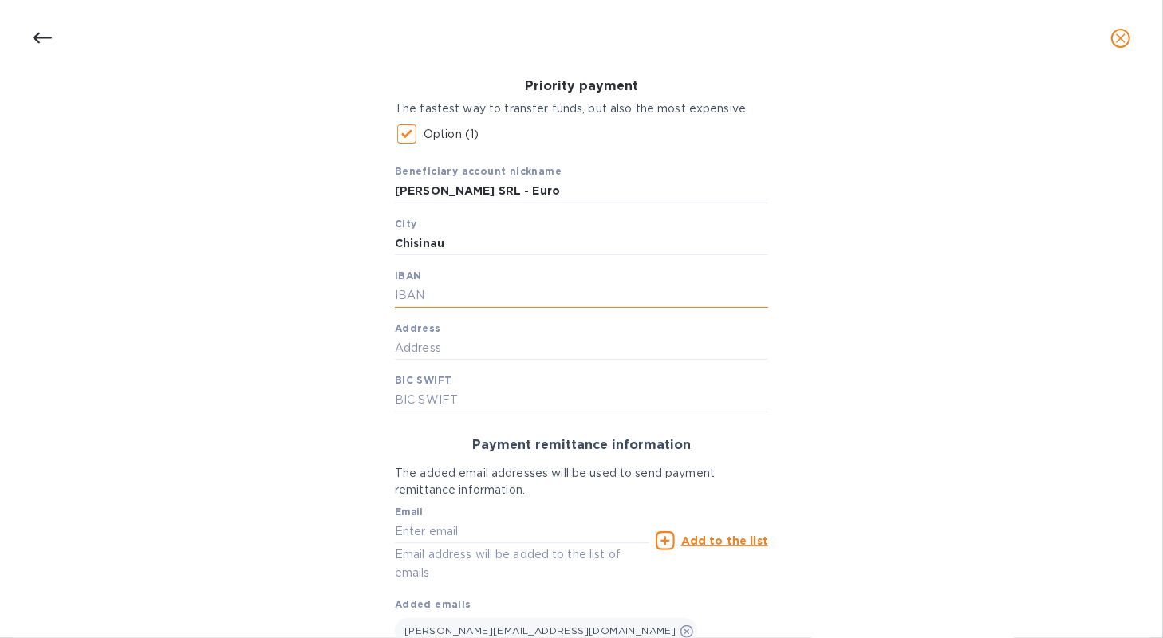
click at [440, 296] on input "text" at bounding box center [581, 296] width 373 height 24
click at [407, 297] on input "MS90VI022510300000399" at bounding box center [581, 296] width 373 height 24
type input "MD90VI022510300000399"
click at [486, 351] on input "text" at bounding box center [581, 349] width 373 height 24
type input "[STREET_ADDRESS][PERSON_NAME]"
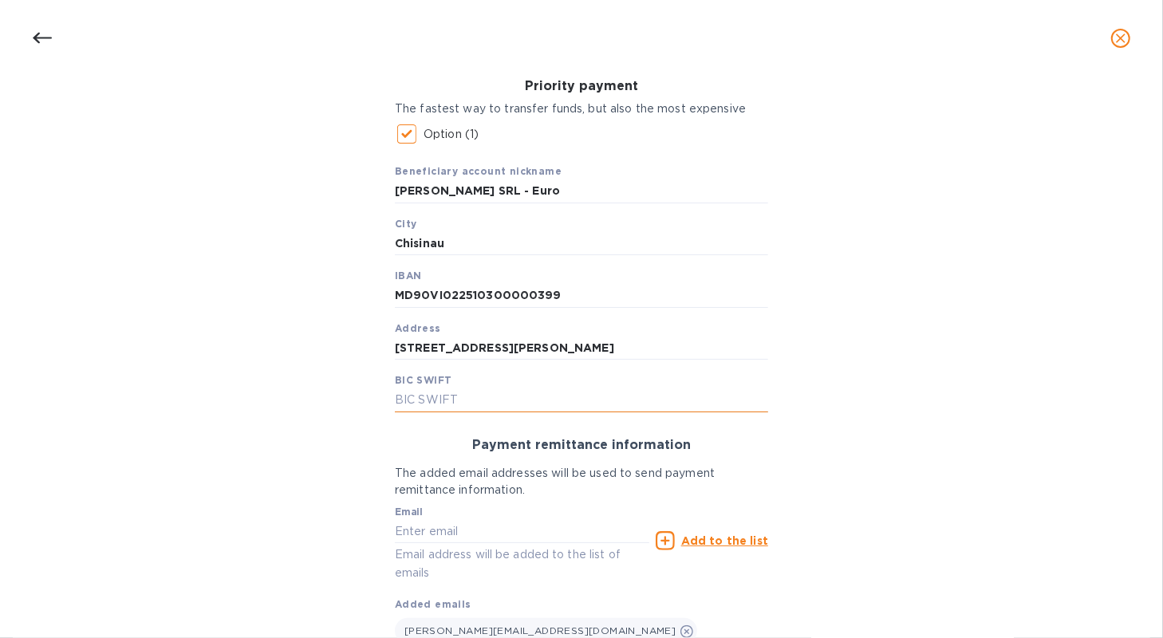
click at [538, 404] on input "text" at bounding box center [581, 401] width 373 height 24
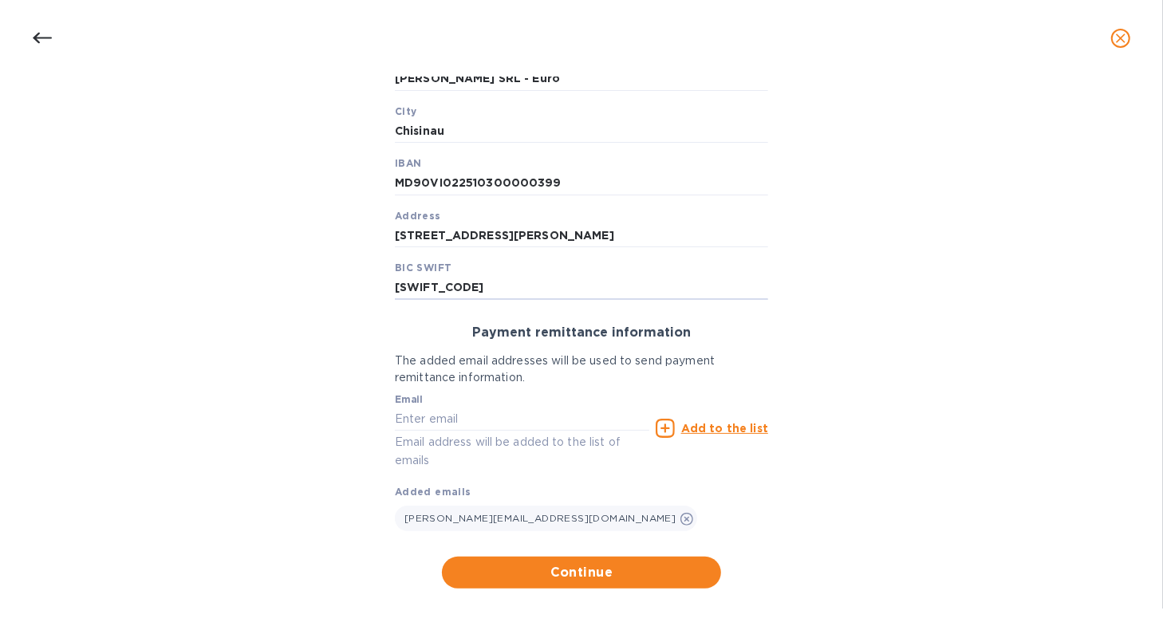
scroll to position [353, 0]
type input "[SWIFT_CODE]"
click at [604, 567] on span "Continue" at bounding box center [582, 572] width 254 height 19
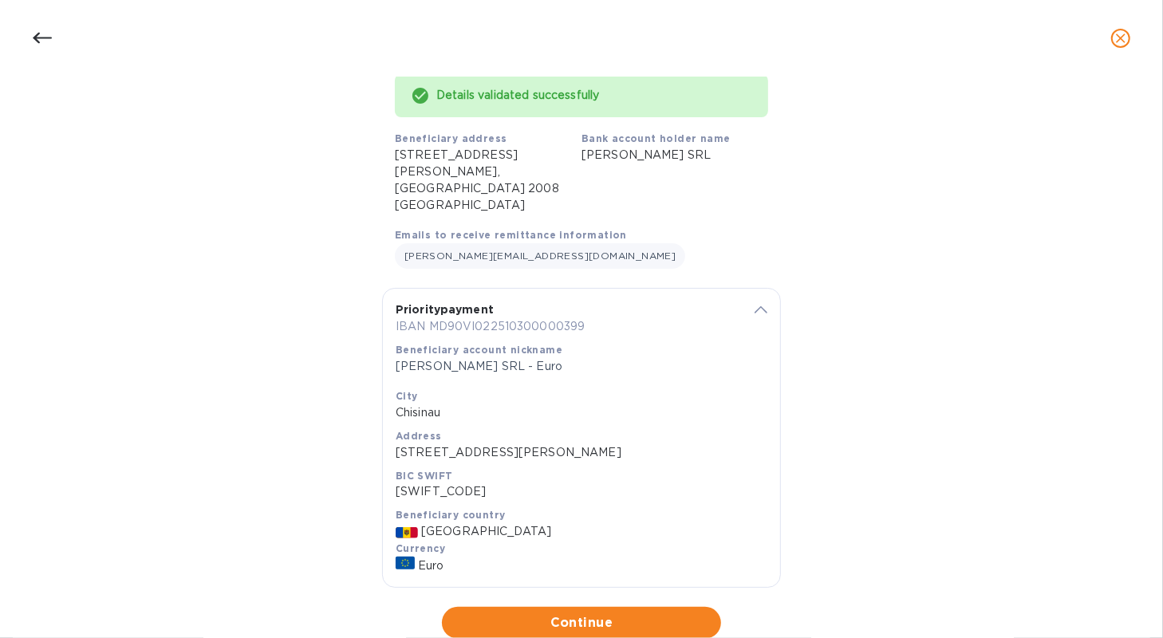
scroll to position [144, 0]
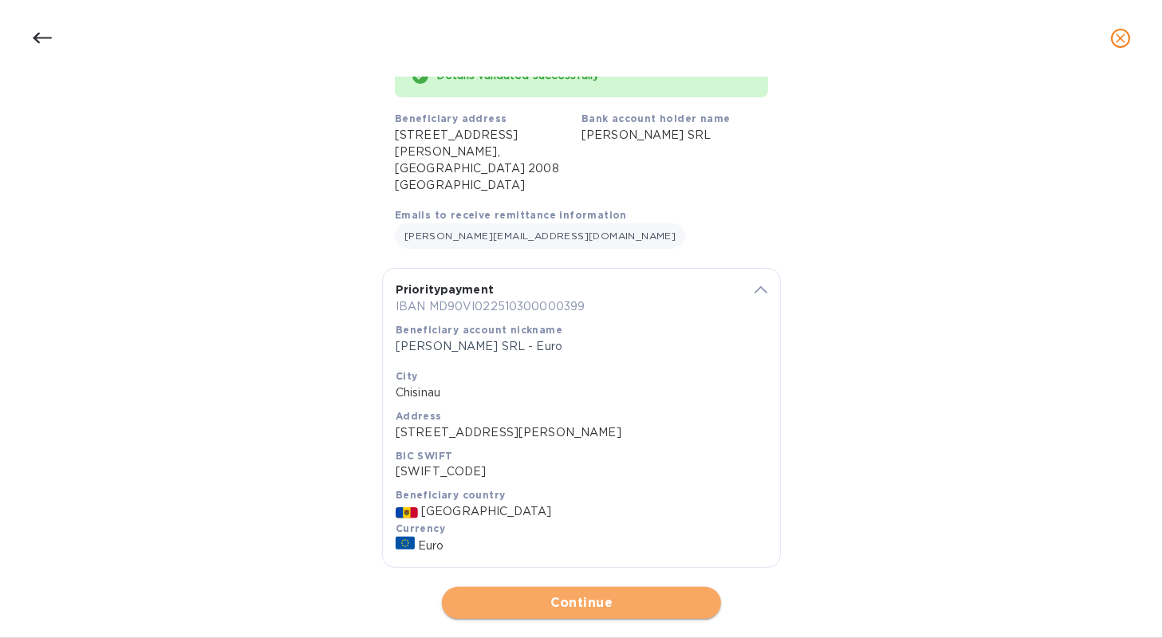
click at [604, 594] on span "Continue" at bounding box center [582, 603] width 254 height 19
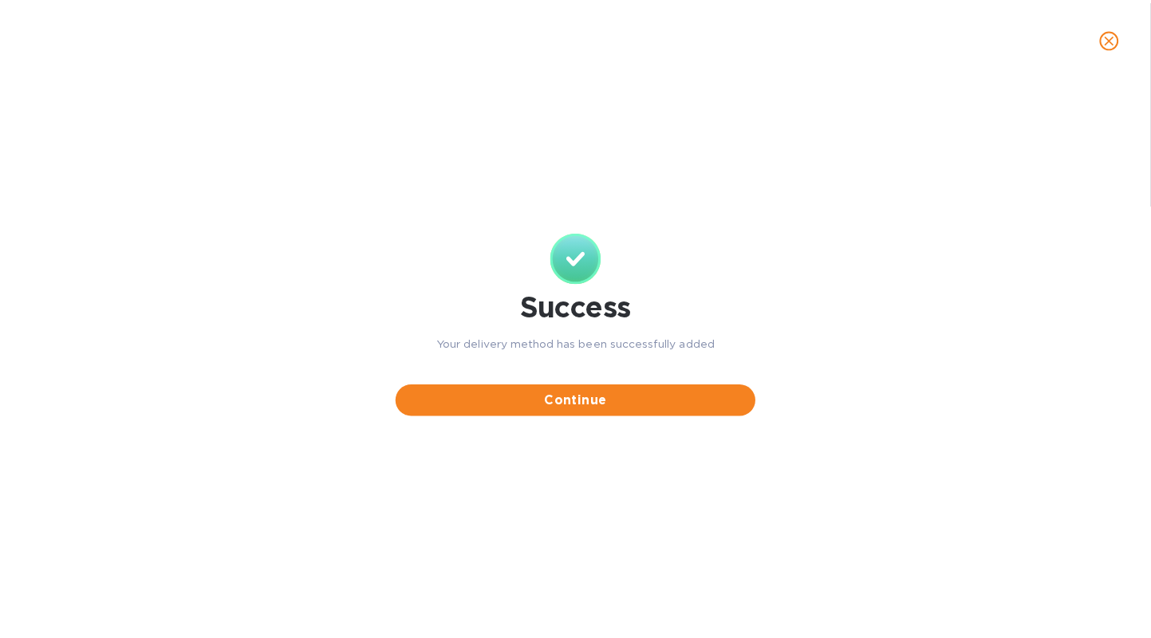
scroll to position [0, 0]
click at [578, 406] on span "Continue" at bounding box center [581, 401] width 338 height 19
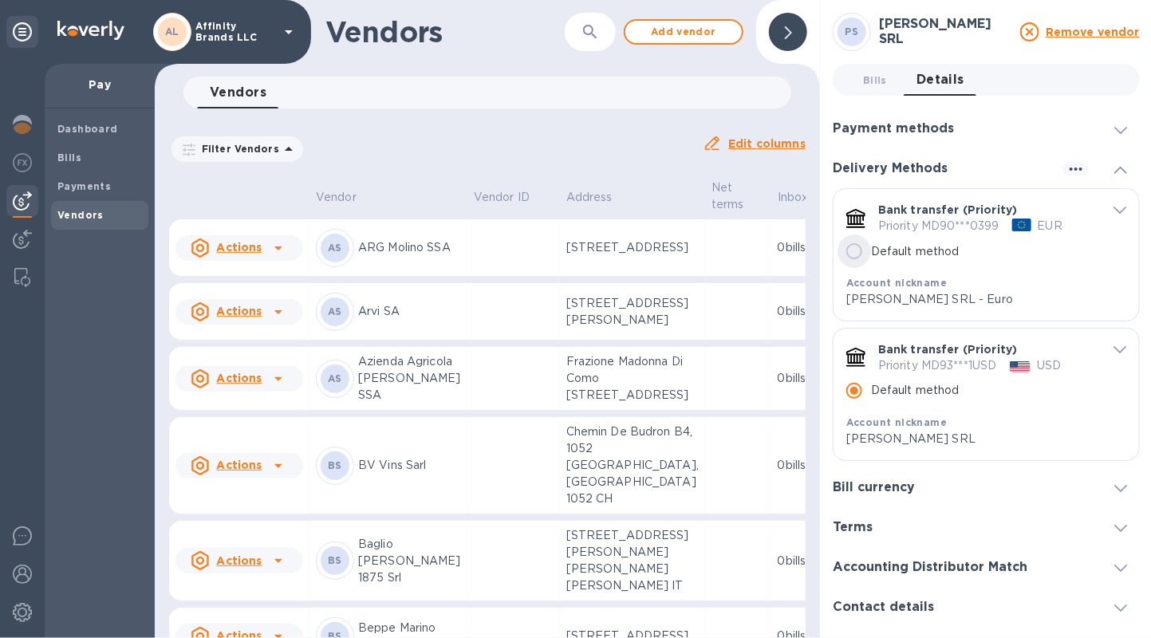
click at [858, 258] on input "Default method" at bounding box center [855, 252] width 34 height 34
radio input "false"
radio input "true"
click at [1114, 207] on icon "default-method" at bounding box center [1120, 210] width 13 height 7
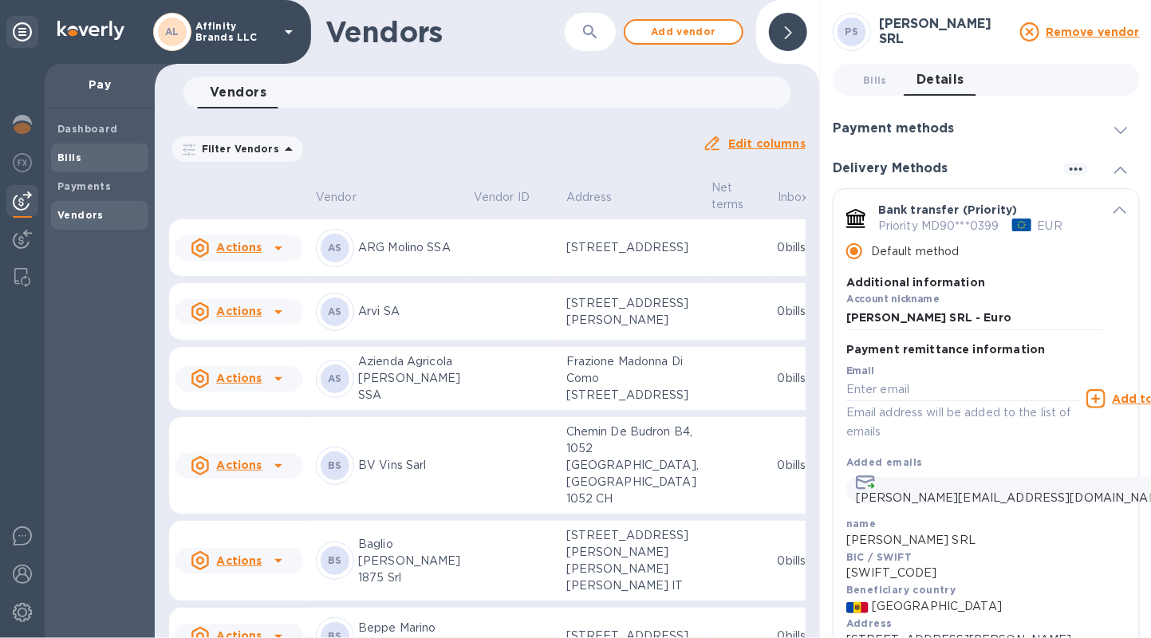
click at [55, 149] on div "Bills" at bounding box center [99, 158] width 97 height 29
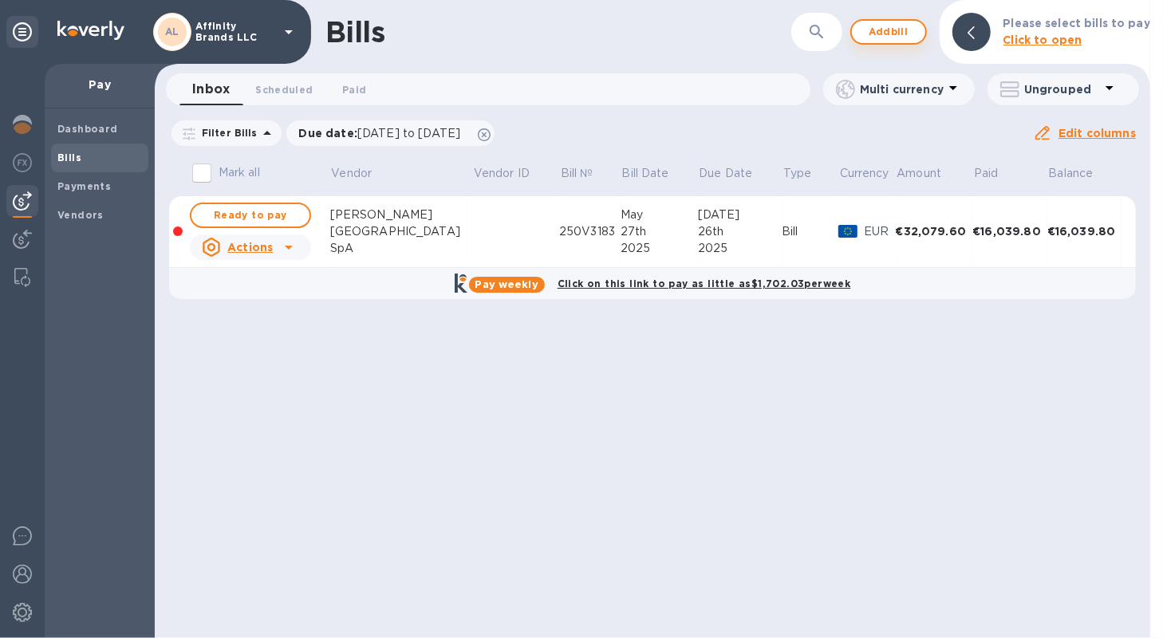
click at [882, 35] on span "Add bill" at bounding box center [889, 31] width 48 height 19
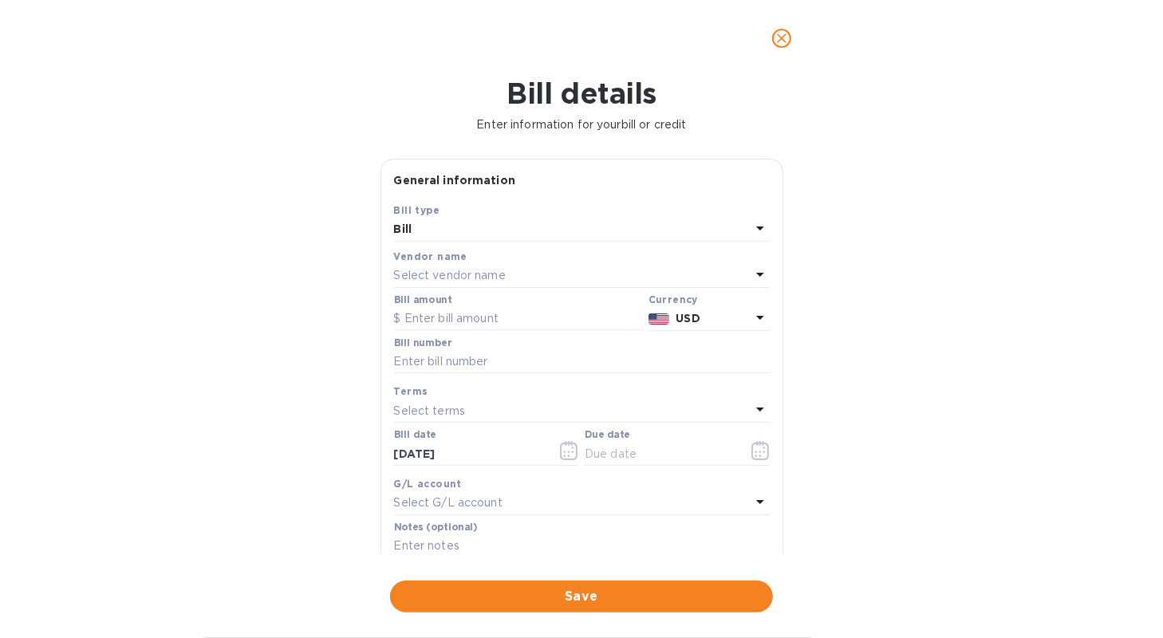
click at [751, 270] on icon at bounding box center [760, 274] width 19 height 19
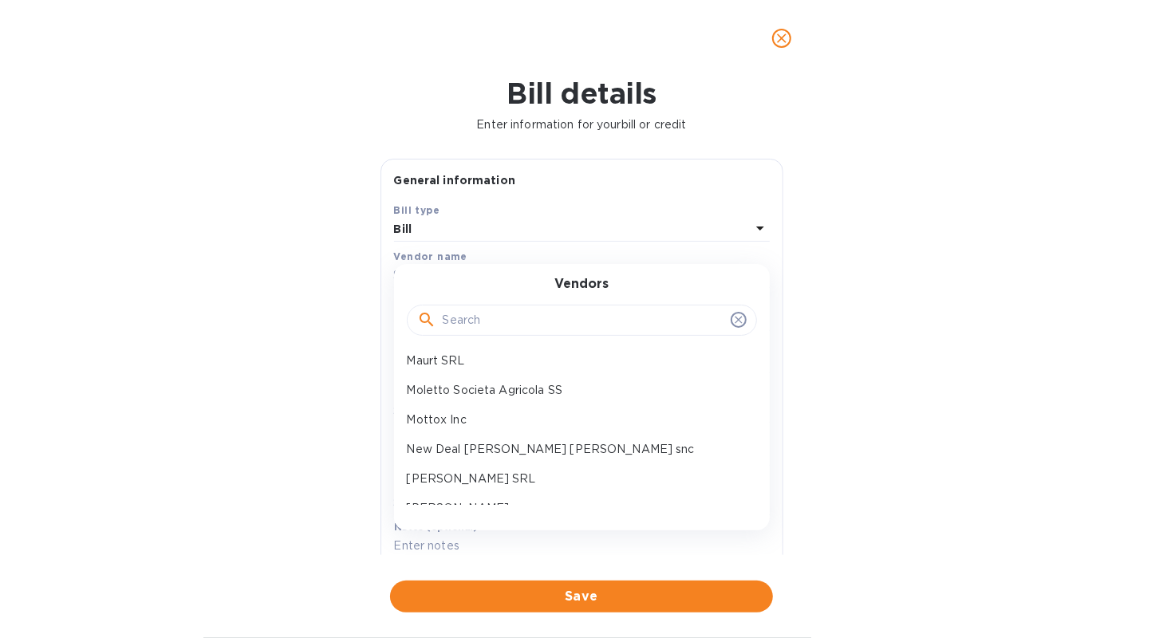
scroll to position [718, 0]
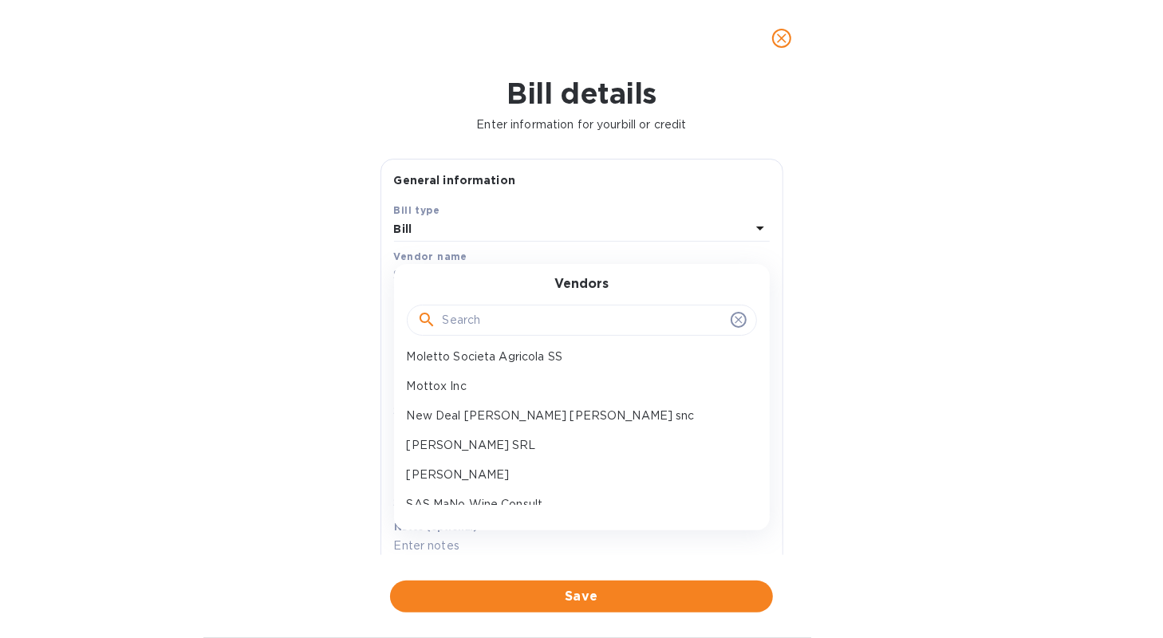
click at [610, 459] on div "[PERSON_NAME] SRL" at bounding box center [575, 446] width 350 height 30
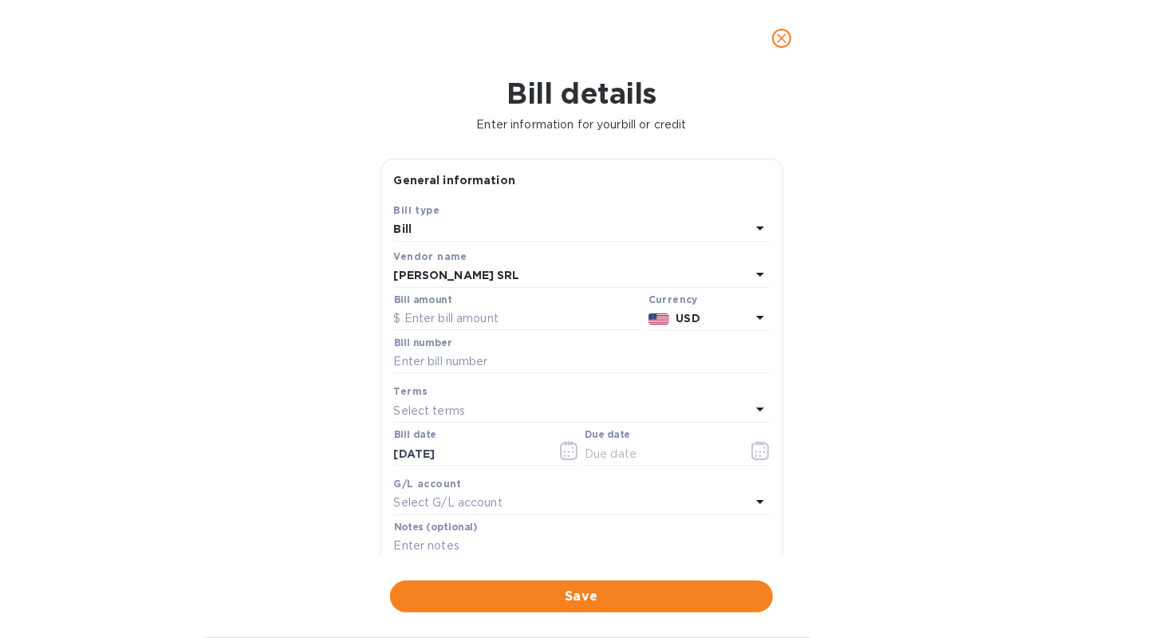
click at [754, 321] on icon at bounding box center [760, 317] width 19 height 19
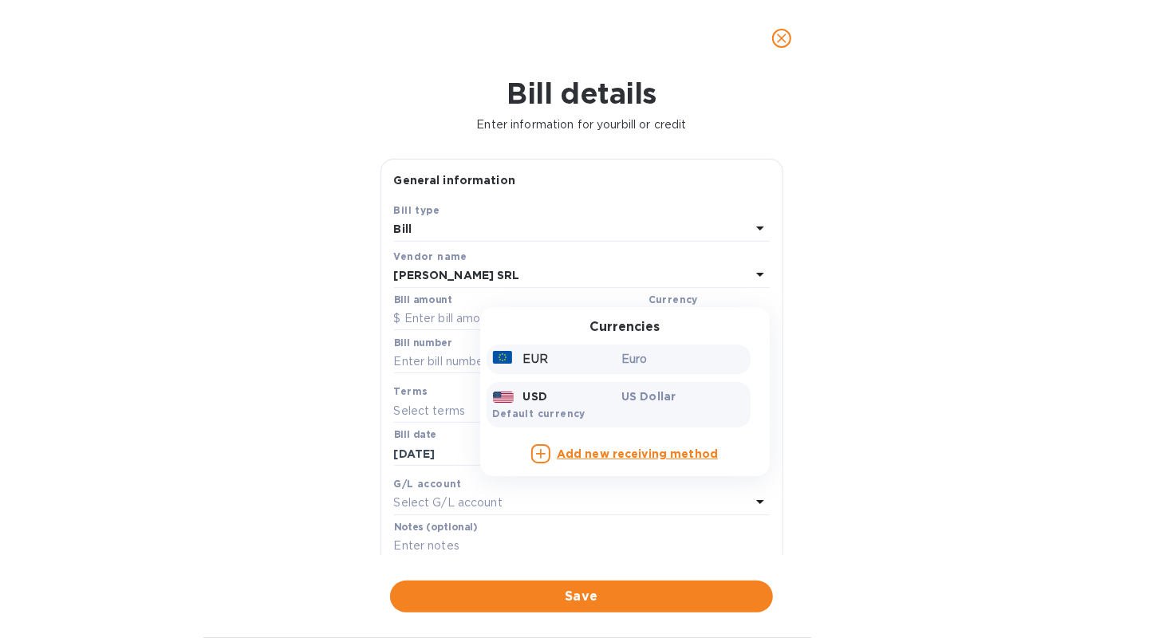
click at [595, 349] on div "EUR" at bounding box center [554, 359] width 129 height 23
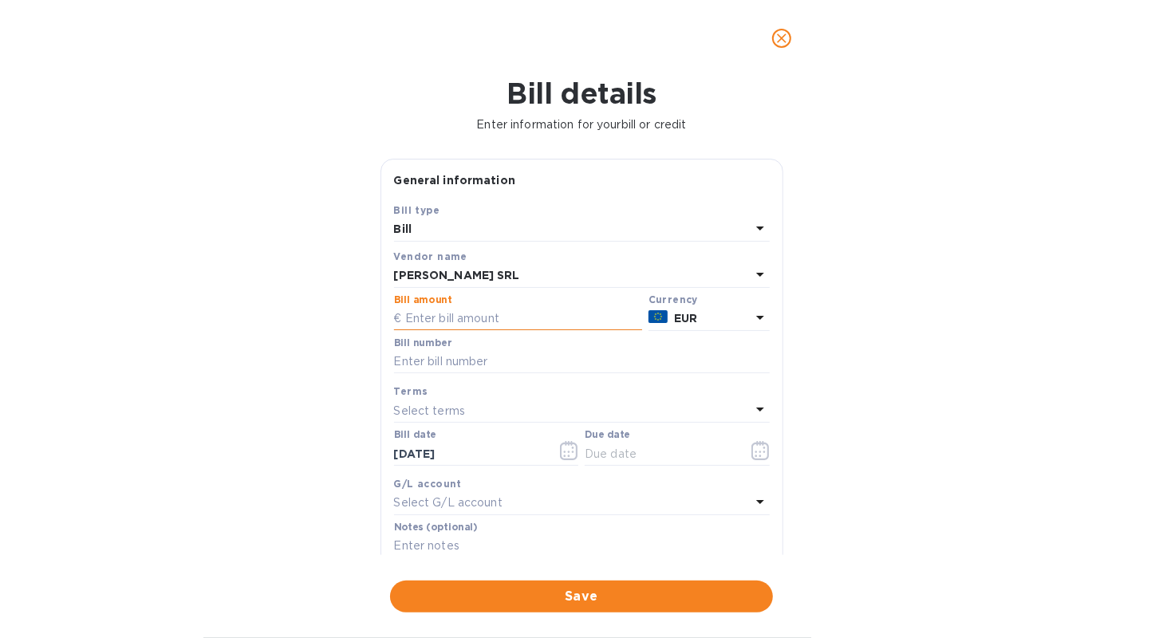
click at [518, 322] on input "text" at bounding box center [518, 319] width 248 height 24
type input "37,255.68"
click at [578, 362] on input "text" at bounding box center [582, 362] width 376 height 24
type input "Invoice 15 from [DATE]"
click at [751, 412] on icon at bounding box center [760, 409] width 19 height 19
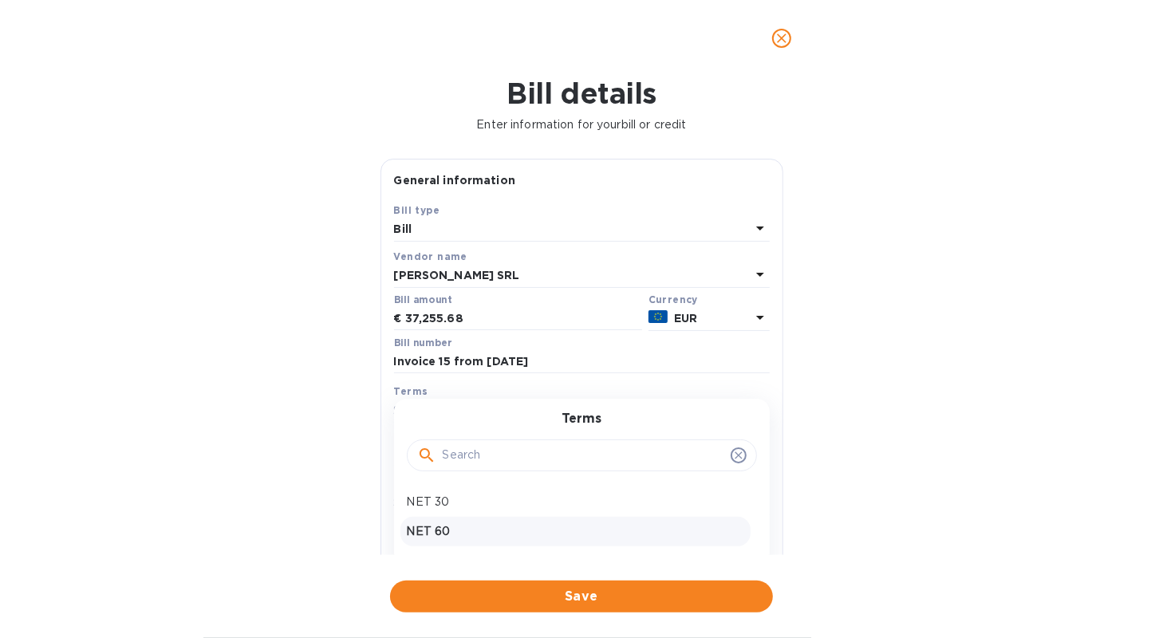
click at [578, 521] on div "NET 60" at bounding box center [575, 532] width 350 height 30
type input "[DATE]"
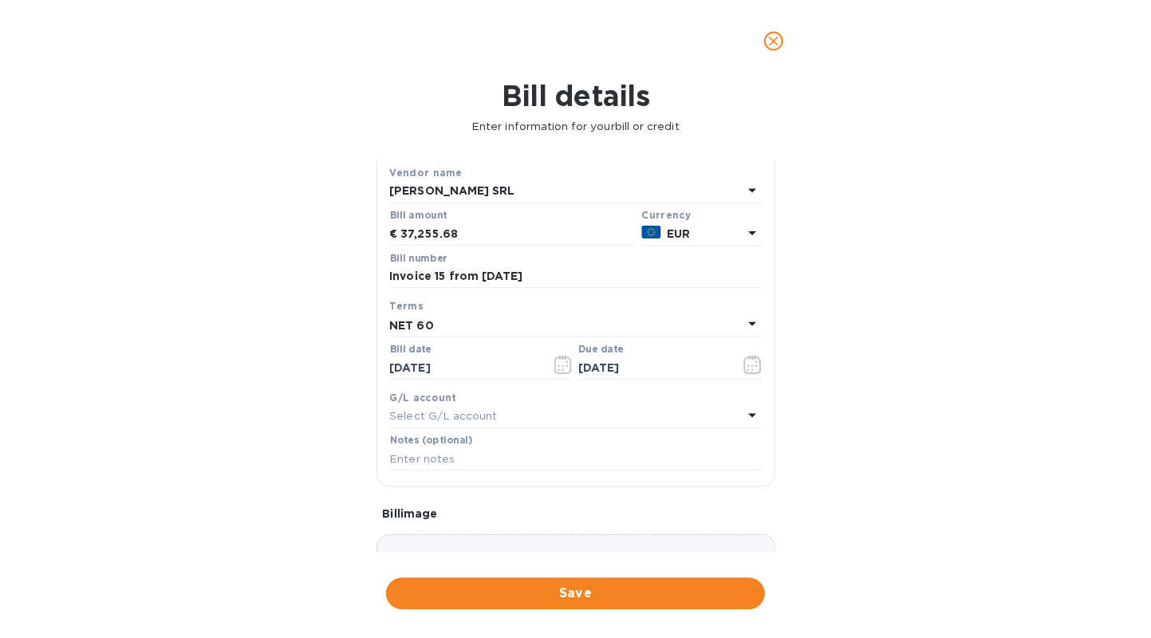
scroll to position [160, 0]
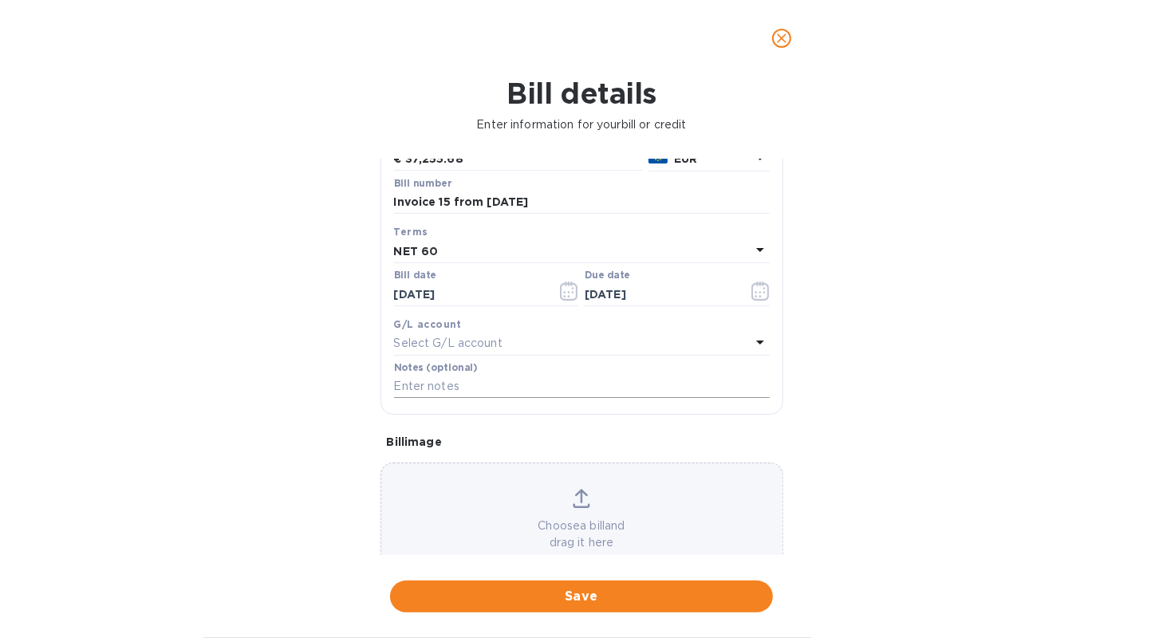
click at [708, 379] on input "text" at bounding box center [582, 387] width 376 height 24
type input "Affinity Brands - Invoice 15 from [DATE]"
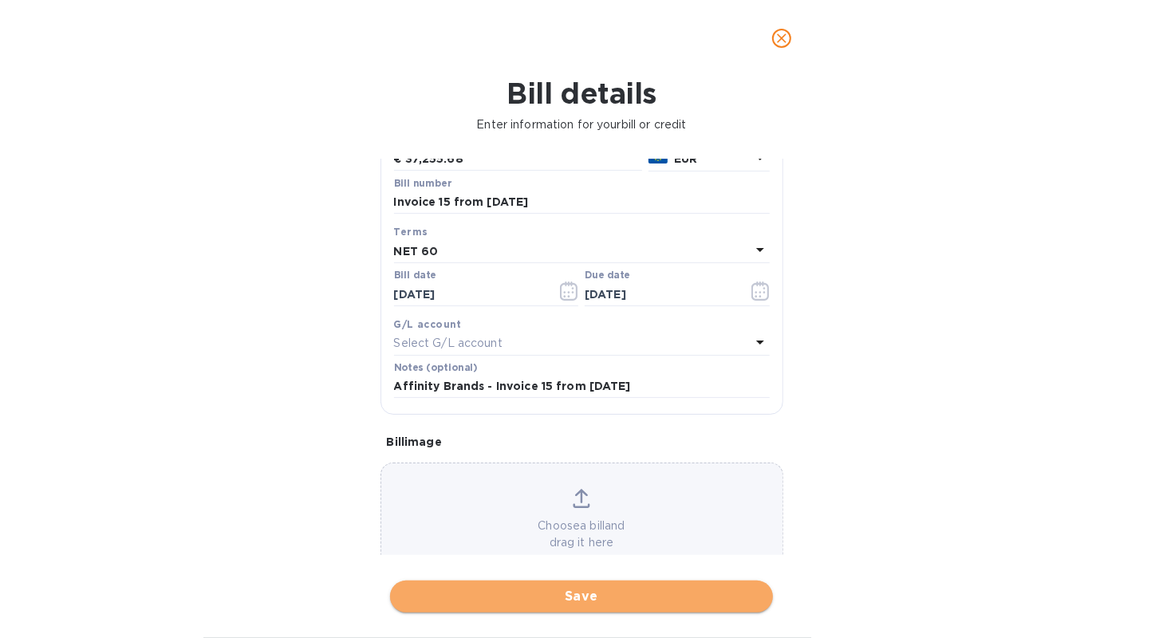
click at [612, 612] on button "Save" at bounding box center [581, 597] width 383 height 32
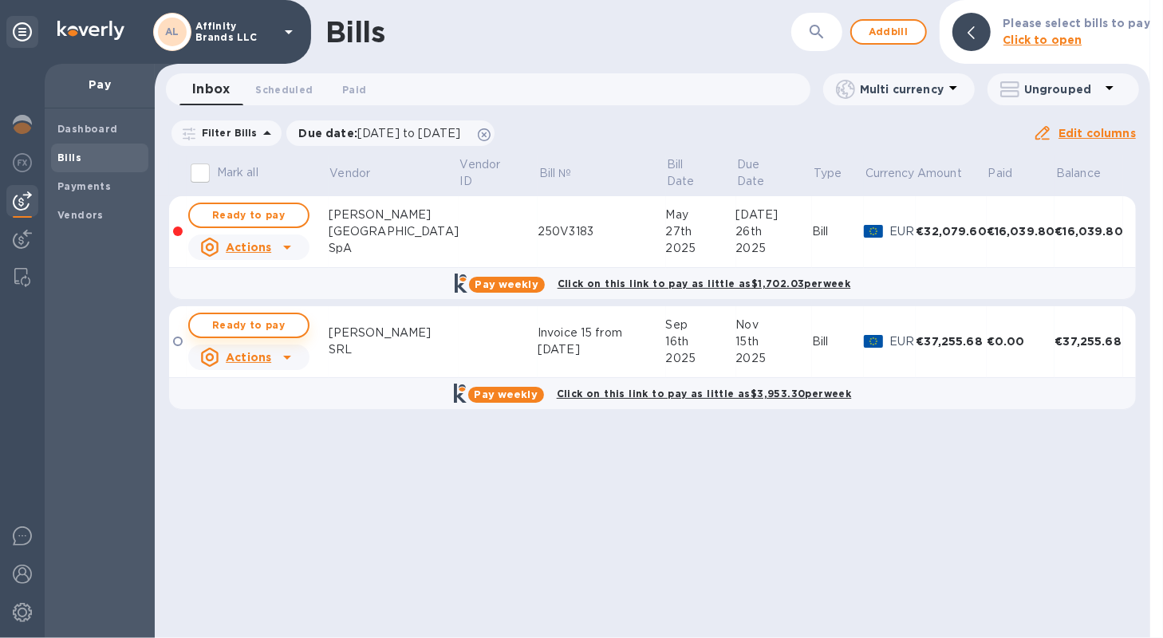
click at [253, 329] on span "Ready to pay" at bounding box center [249, 325] width 93 height 19
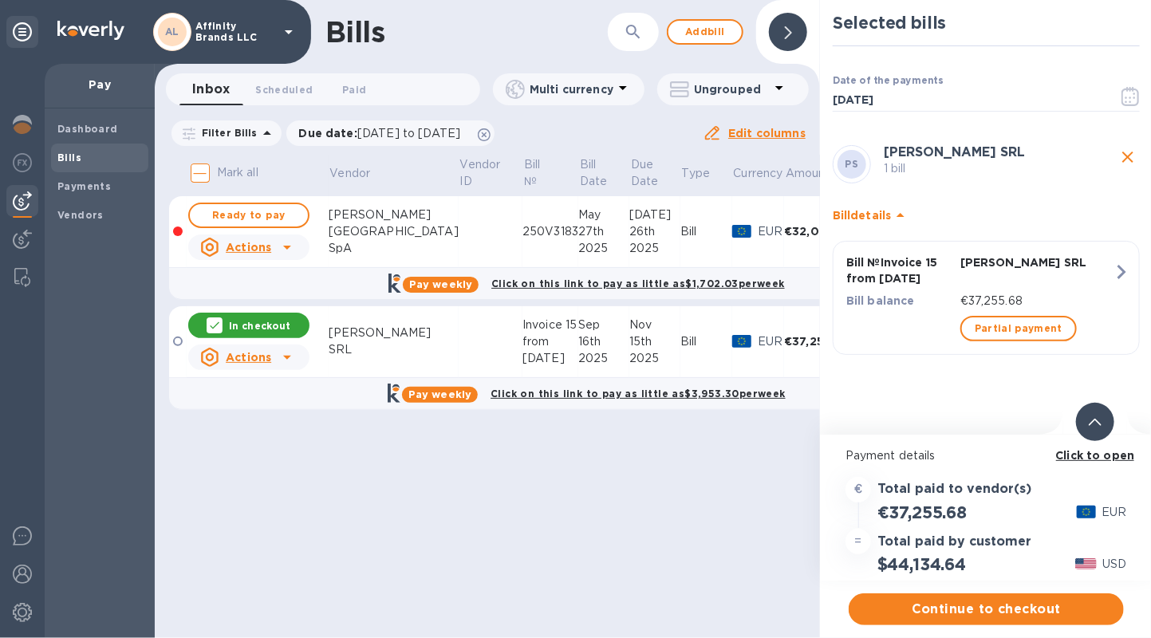
click at [1085, 451] on b "Click to open" at bounding box center [1095, 455] width 79 height 13
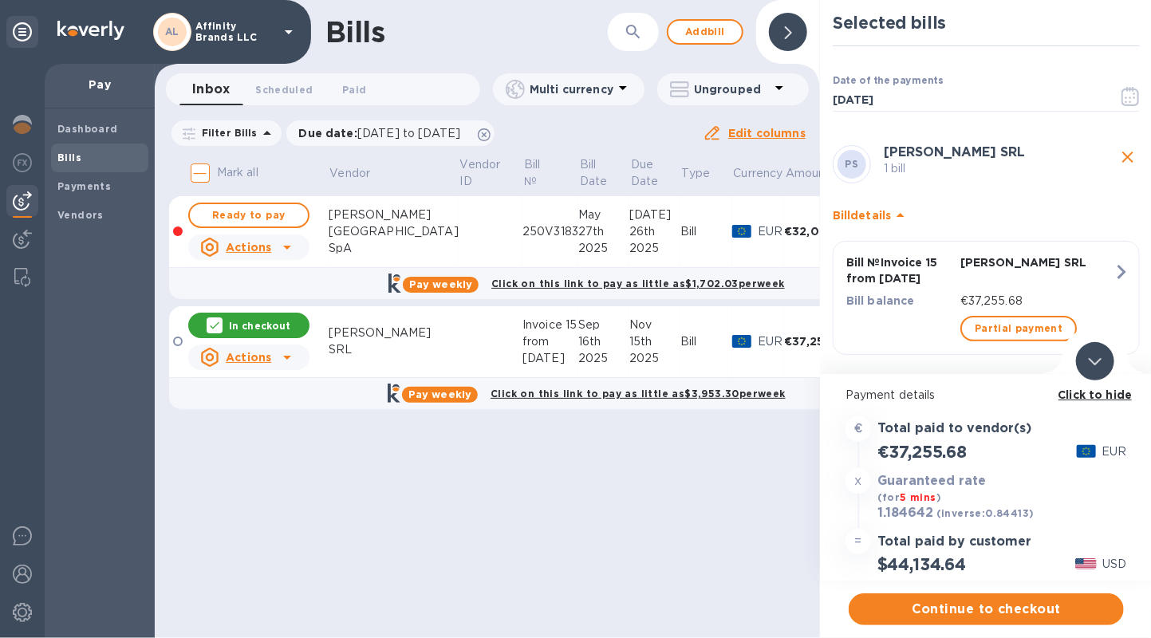
click at [1080, 391] on b "Click to hide" at bounding box center [1096, 395] width 74 height 13
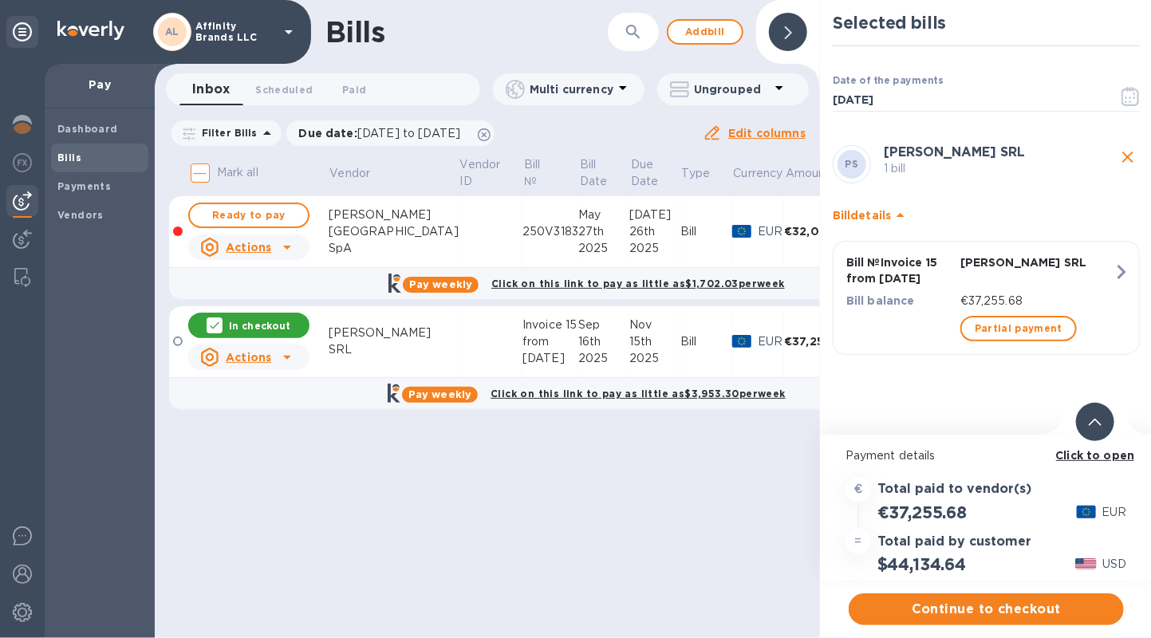
click at [1080, 456] on b "Click to open" at bounding box center [1095, 455] width 79 height 13
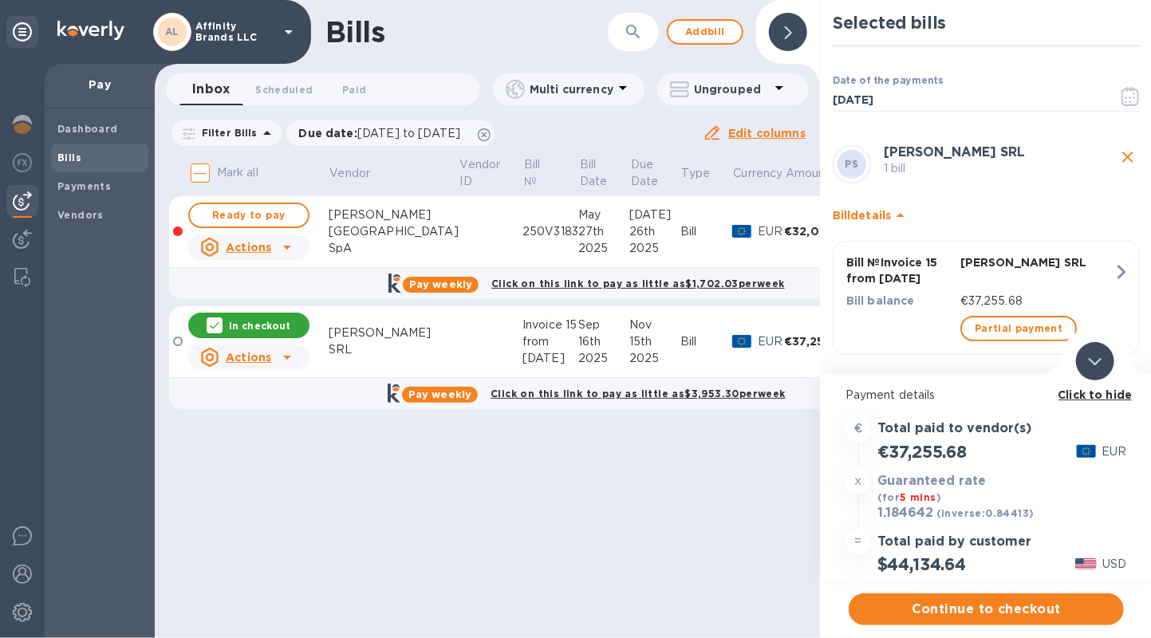
click at [1080, 456] on div at bounding box center [1086, 451] width 19 height 13
click at [1076, 395] on b "Click to hide" at bounding box center [1096, 395] width 74 height 13
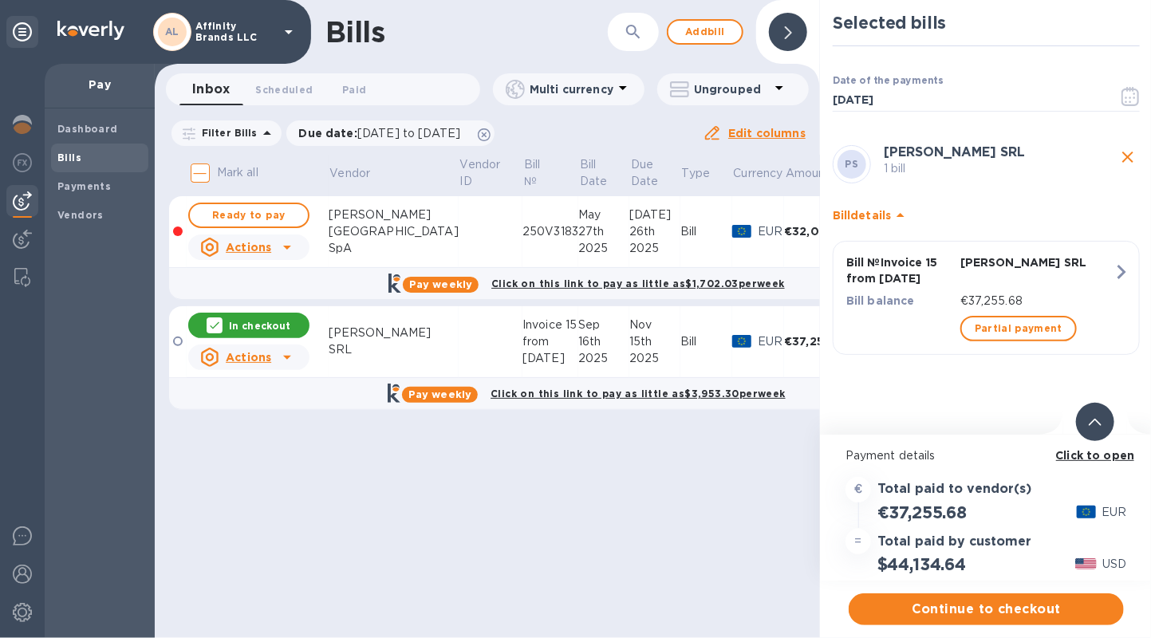
click at [602, 540] on div "Bills ​ Add bill Inbox 0 Scheduled 0 Paid 0 Multi currency Ungrouped Filter Bil…" at bounding box center [487, 319] width 665 height 638
click at [909, 602] on span "Continue to checkout" at bounding box center [987, 609] width 250 height 19
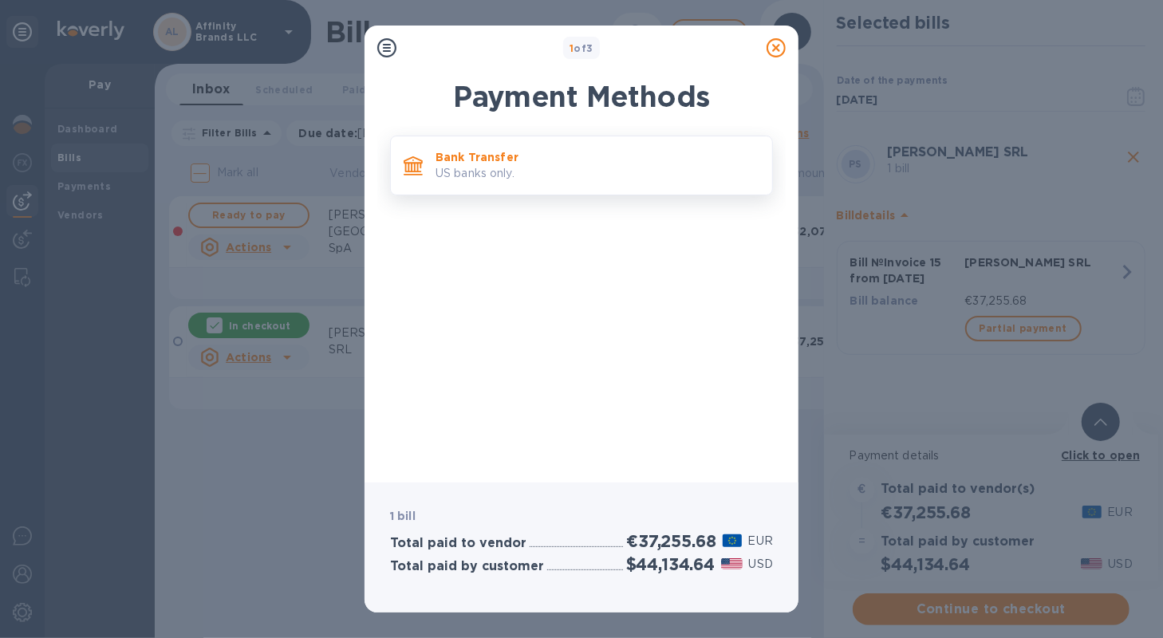
click at [554, 179] on p "US banks only." at bounding box center [598, 173] width 324 height 17
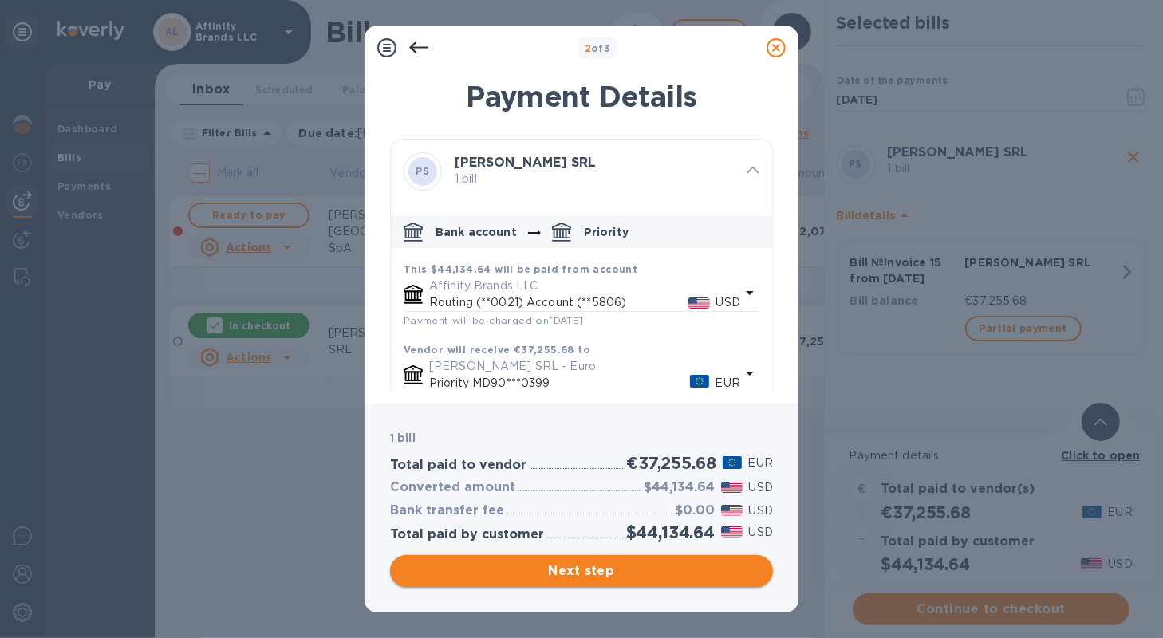
click at [425, 580] on span "Next step" at bounding box center [581, 571] width 357 height 19
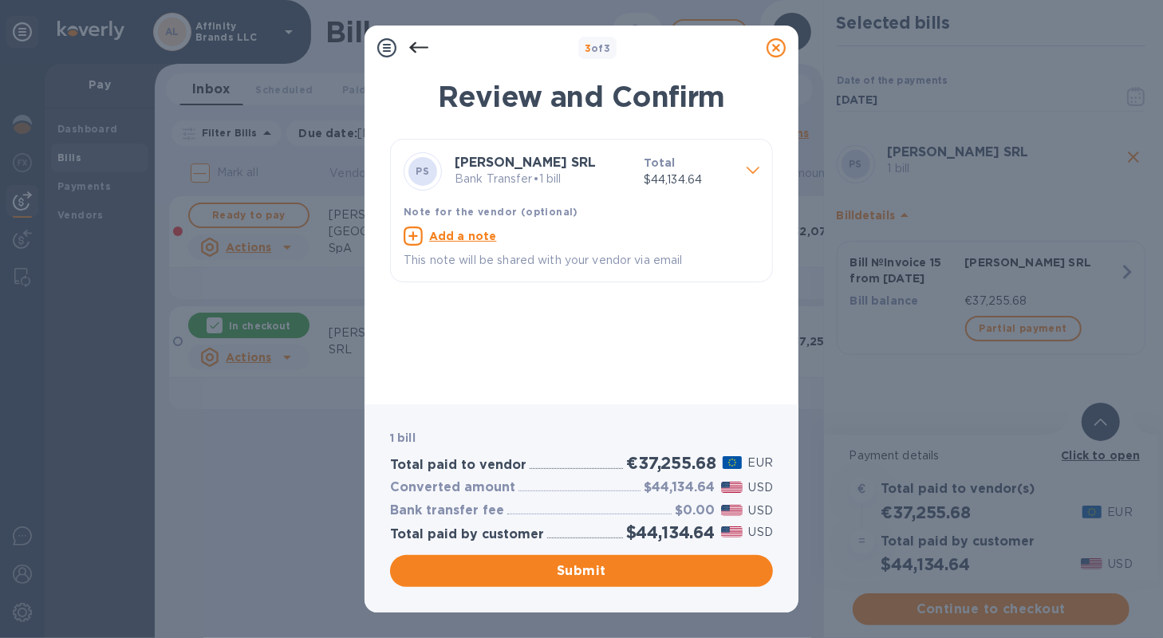
click at [549, 184] on p "Bank Transfer • 1 bill" at bounding box center [543, 179] width 176 height 17
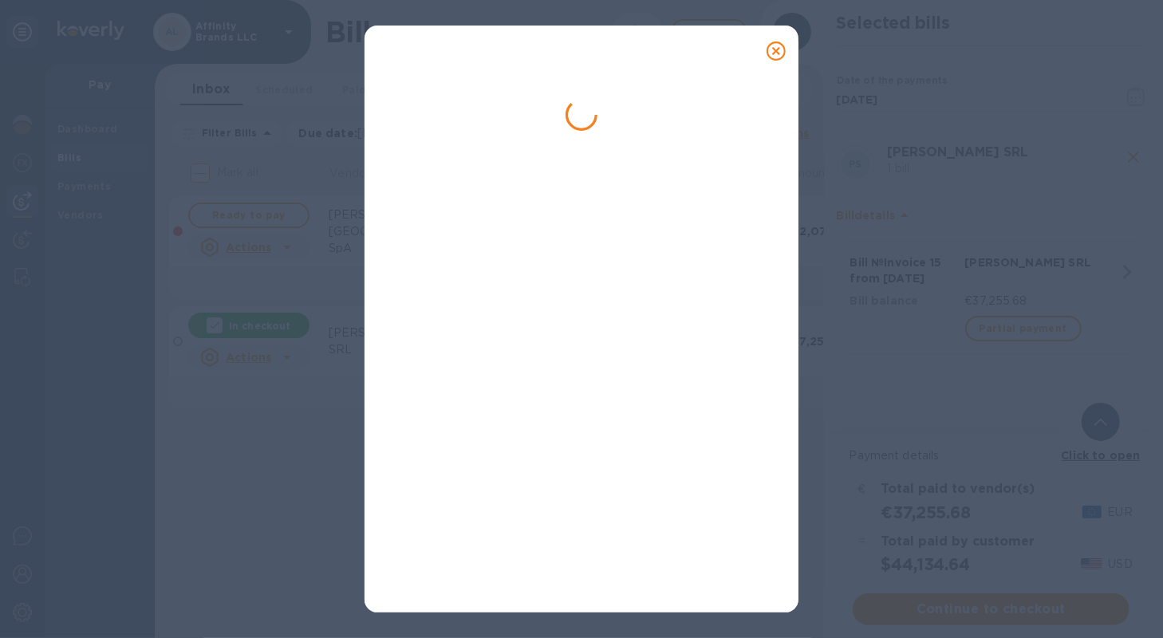
click at [508, 567] on div at bounding box center [582, 327] width 396 height 527
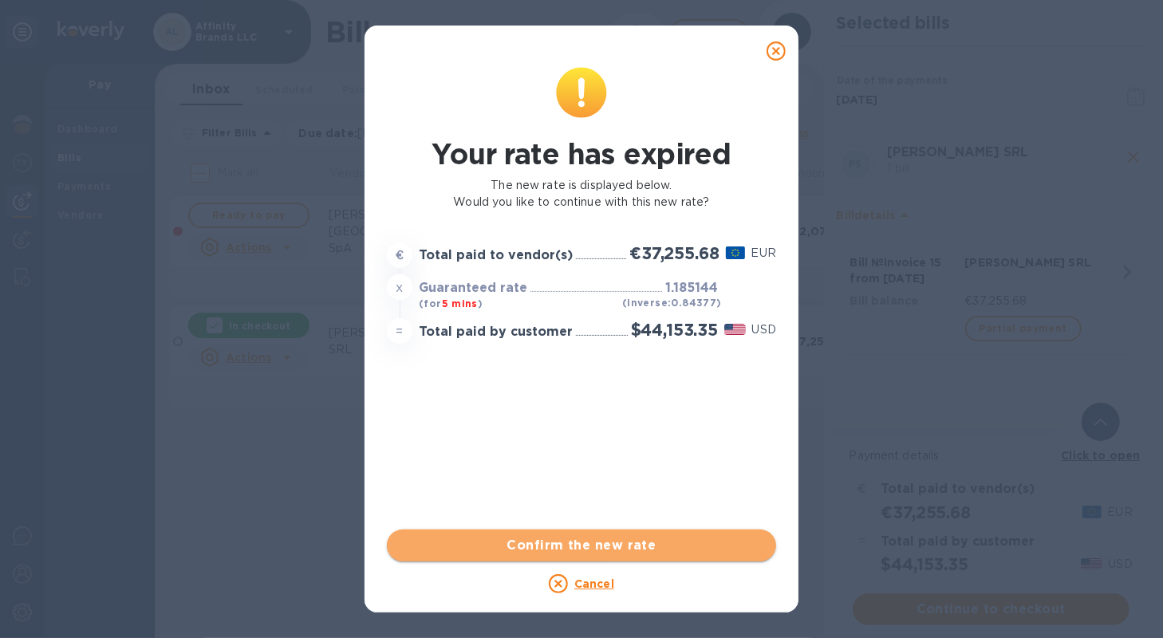
click at [527, 546] on span "Confirm the new rate" at bounding box center [582, 545] width 364 height 19
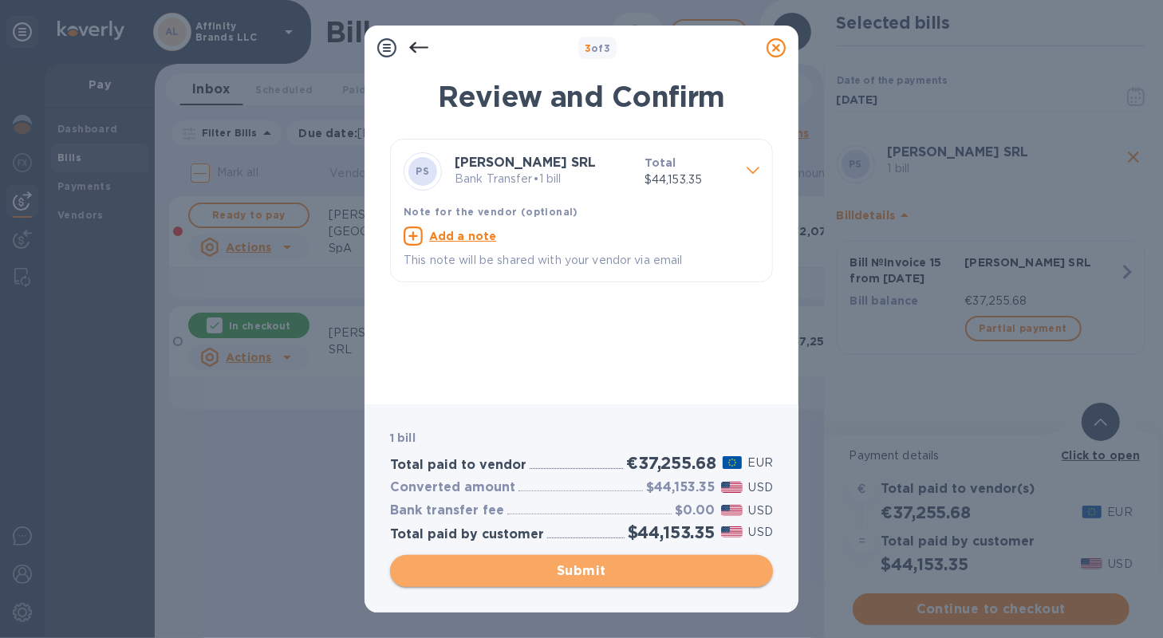
click at [528, 574] on span "Submit" at bounding box center [581, 571] width 357 height 19
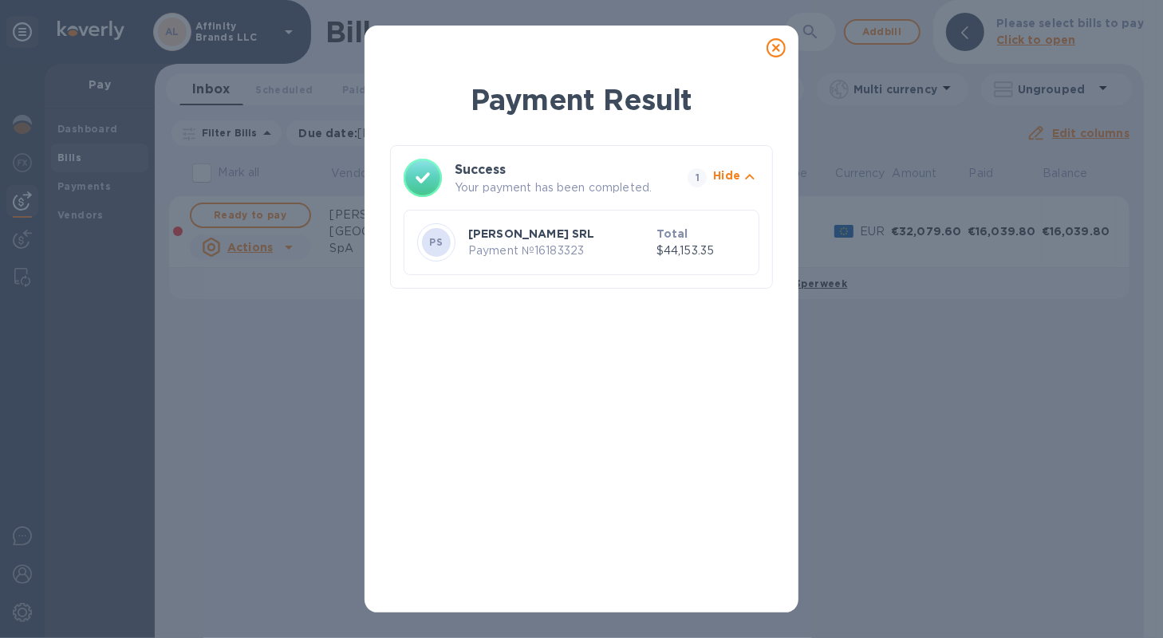
click at [771, 50] on icon at bounding box center [776, 47] width 19 height 19
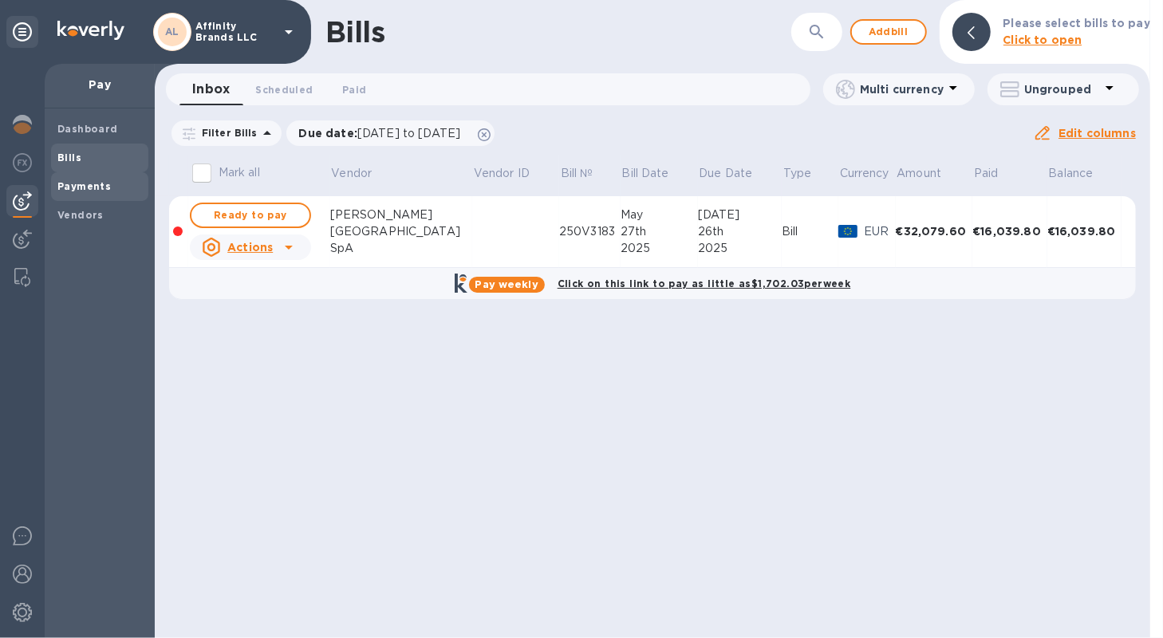
click at [86, 186] on b "Payments" at bounding box center [83, 186] width 53 height 12
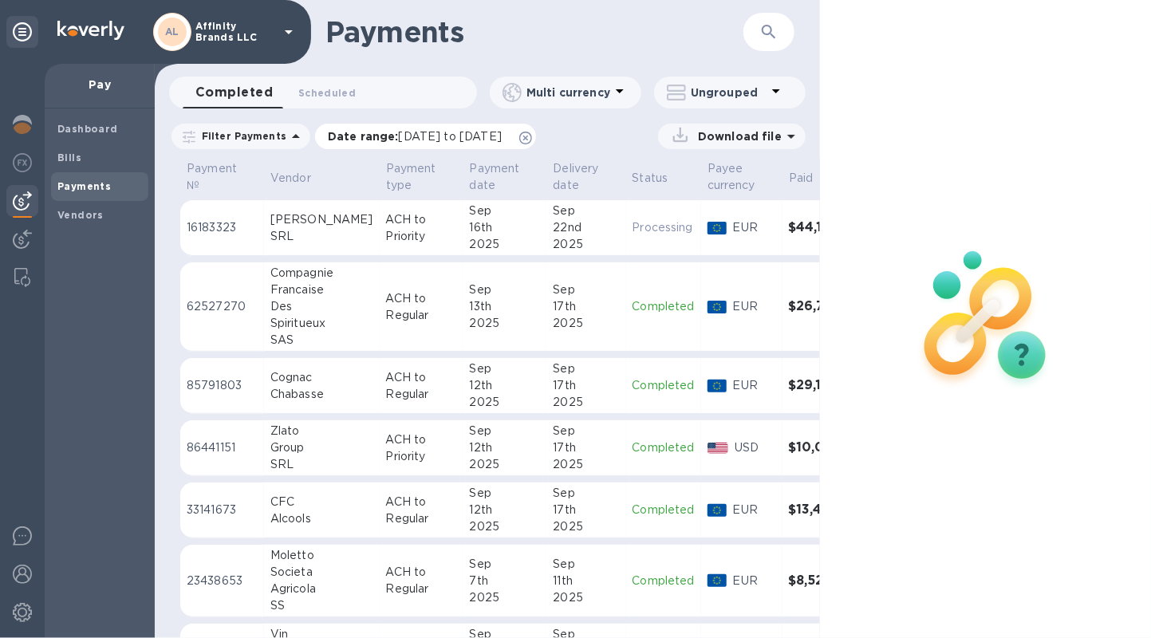
click at [450, 131] on span "[DATE] to [DATE]" at bounding box center [450, 136] width 103 height 13
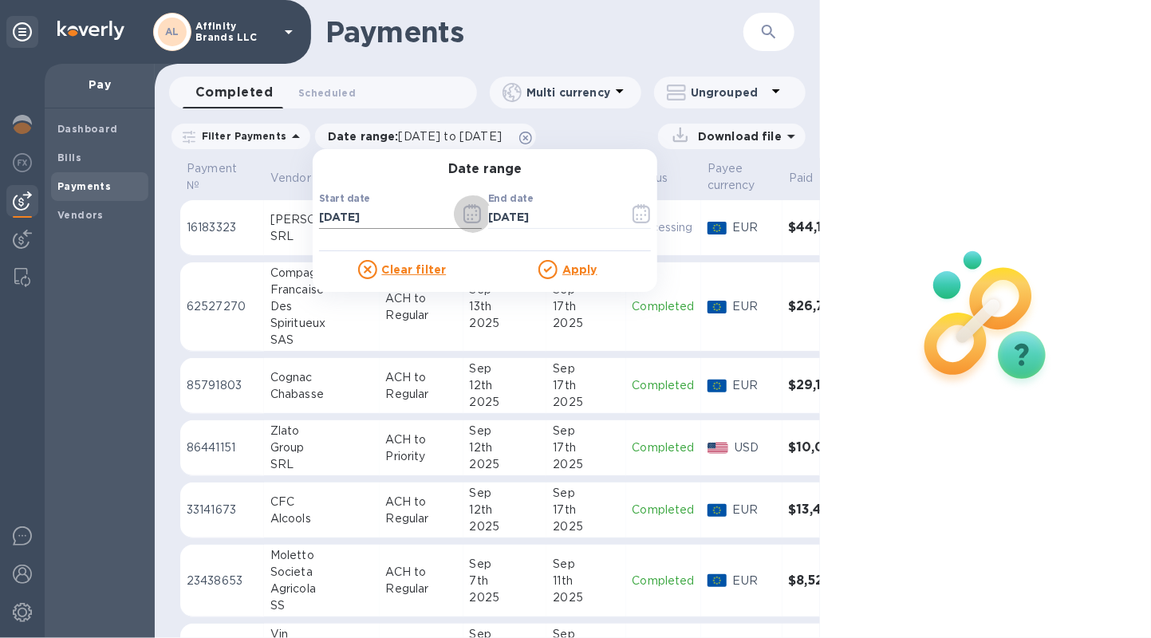
click at [472, 218] on icon "button" at bounding box center [472, 213] width 18 height 19
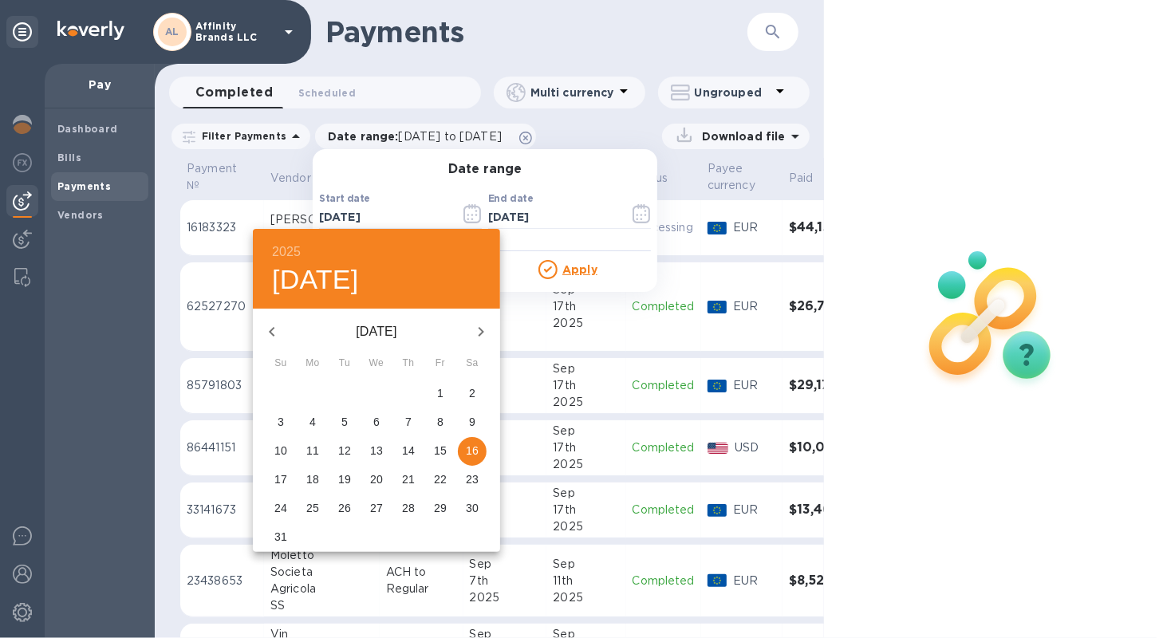
click at [485, 329] on icon "button" at bounding box center [480, 331] width 19 height 19
click at [345, 451] on p "16" at bounding box center [344, 451] width 13 height 16
type input "[DATE]"
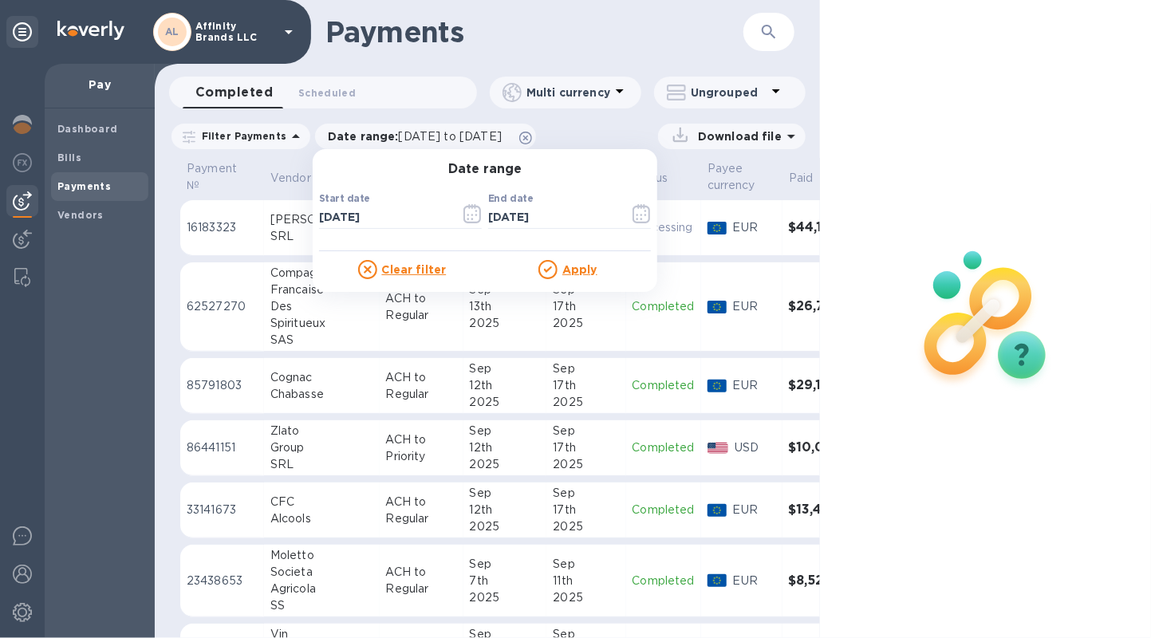
click at [581, 269] on u "Apply" at bounding box center [579, 269] width 35 height 13
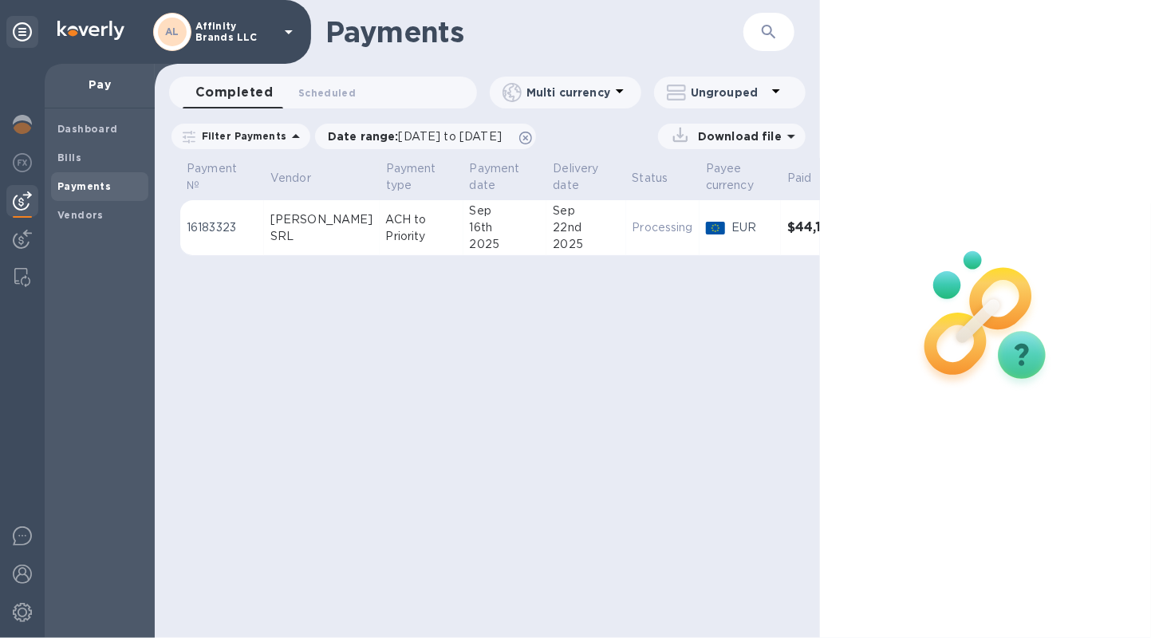
click at [715, 143] on p "Download file" at bounding box center [737, 136] width 90 height 16
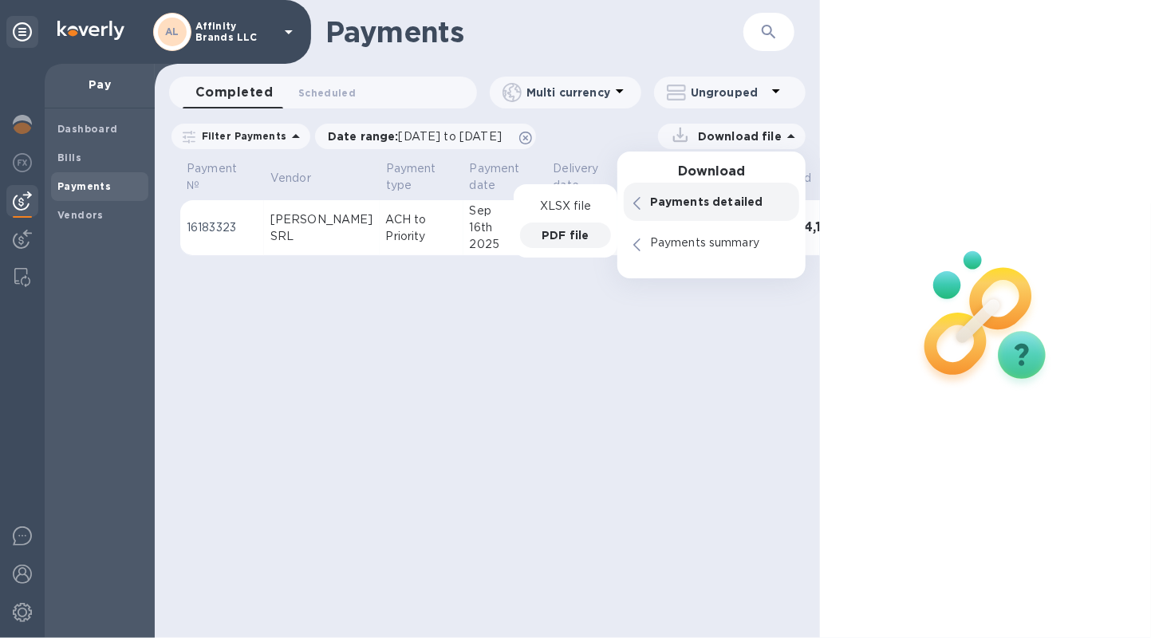
click at [571, 233] on p "PDF file" at bounding box center [565, 235] width 47 height 16
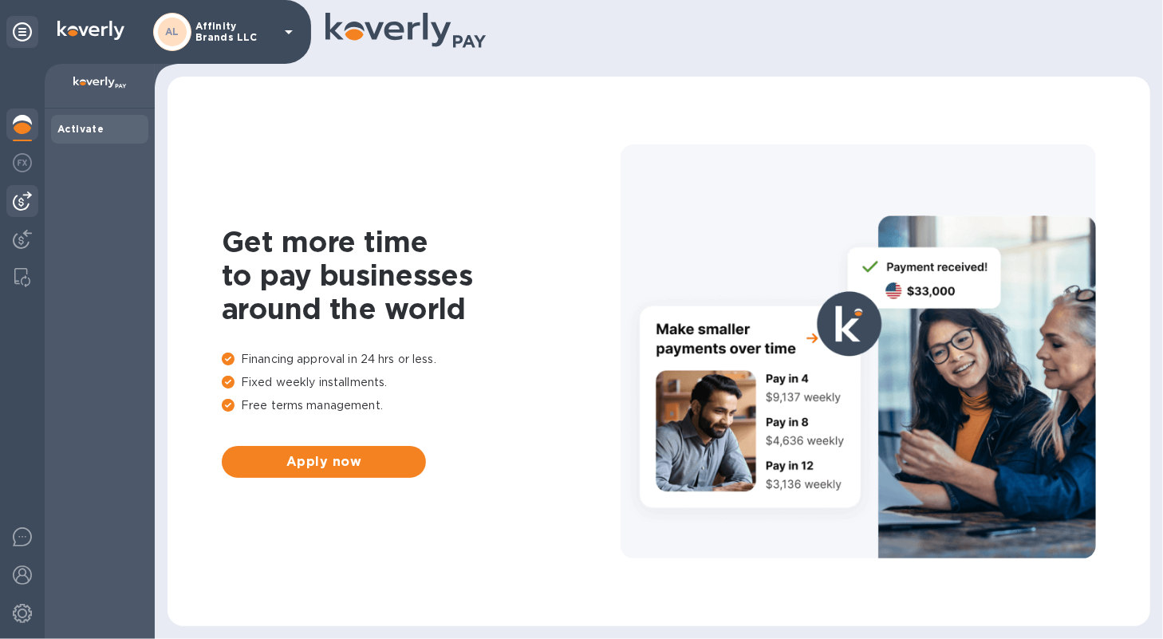
click at [24, 206] on img at bounding box center [22, 200] width 19 height 19
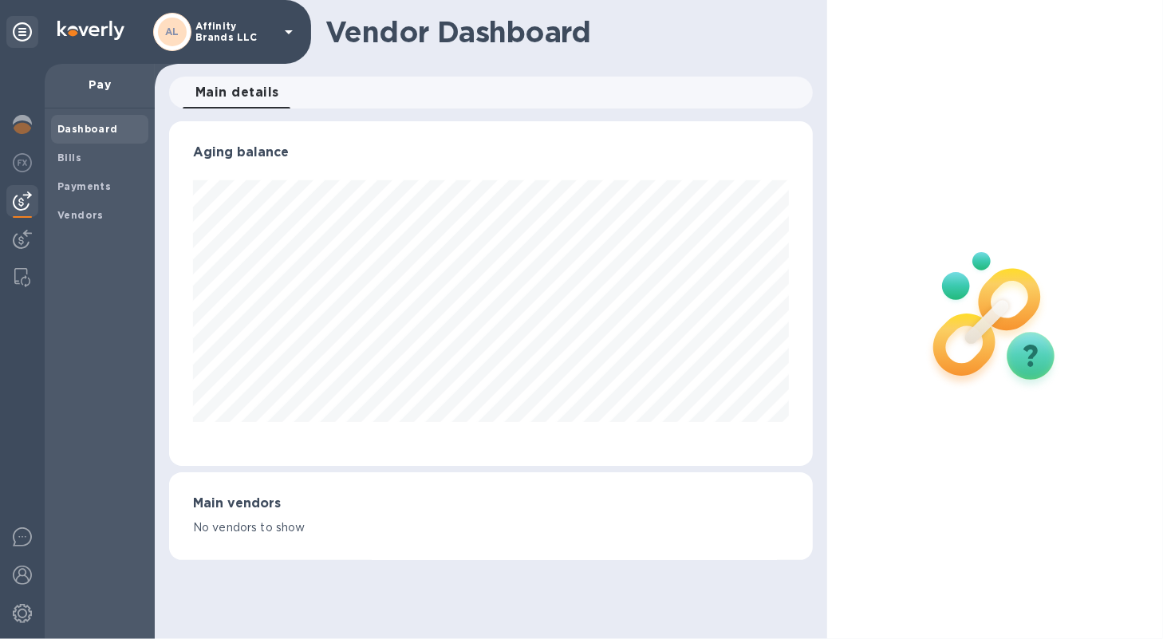
scroll to position [797415, 797123]
